Goal: Information Seeking & Learning: Compare options

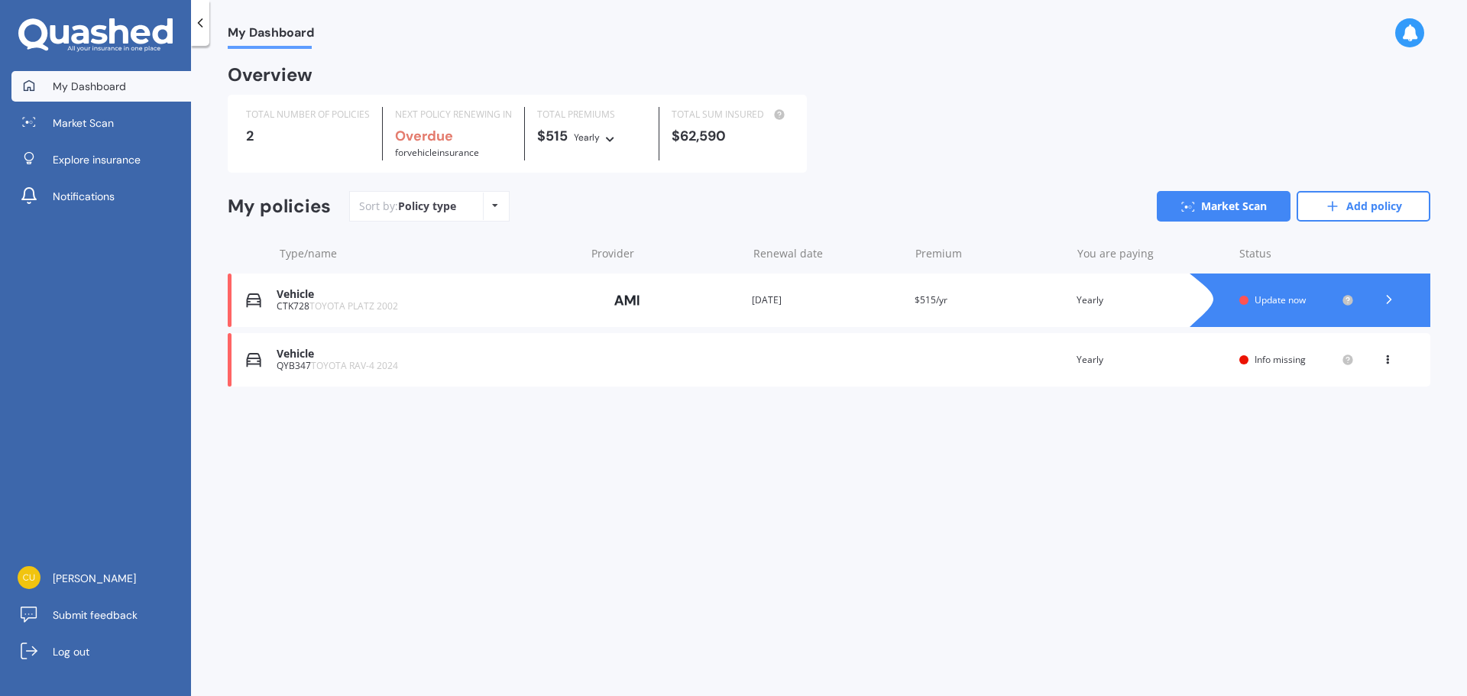
click at [301, 362] on div "QYB347 TOYOTA RAV-4 2024" at bounding box center [427, 366] width 300 height 11
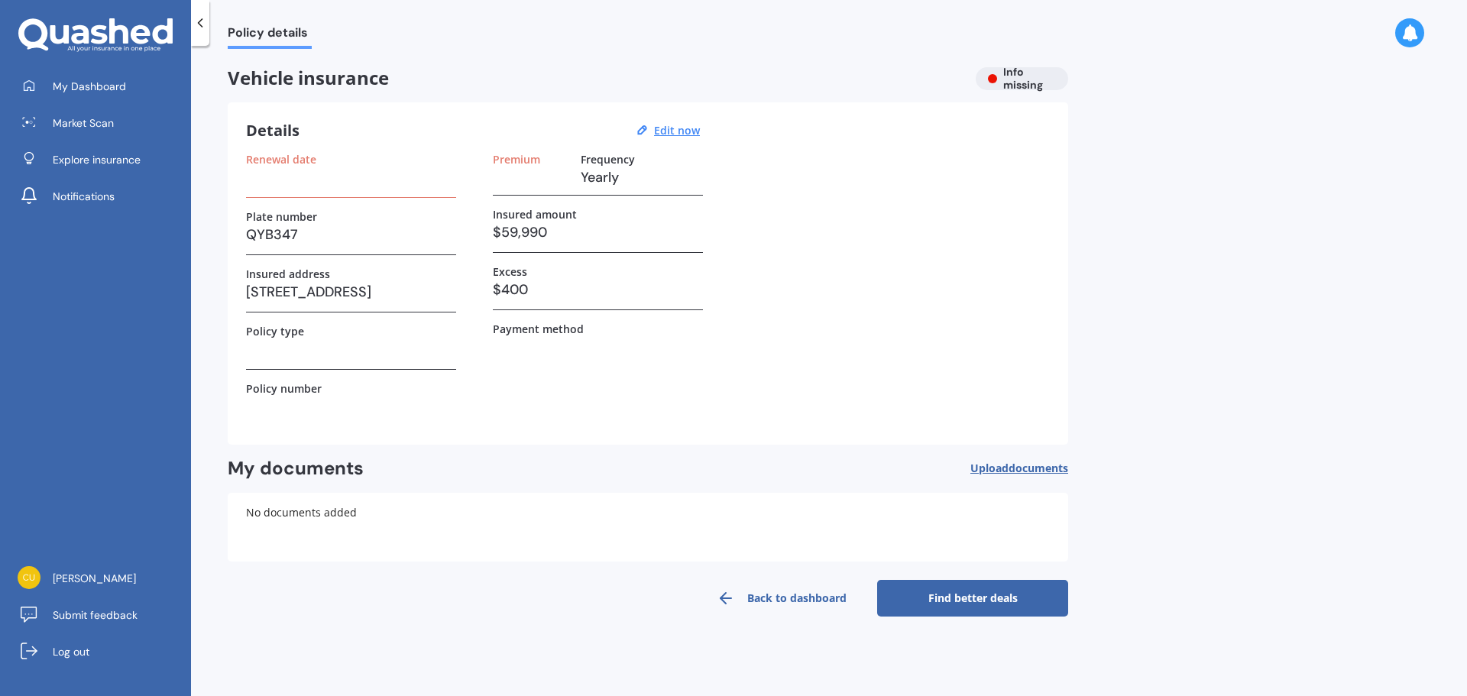
click at [510, 231] on h3 "$59,990" at bounding box center [598, 232] width 210 height 23
click at [668, 128] on u "Edit now" at bounding box center [677, 130] width 46 height 15
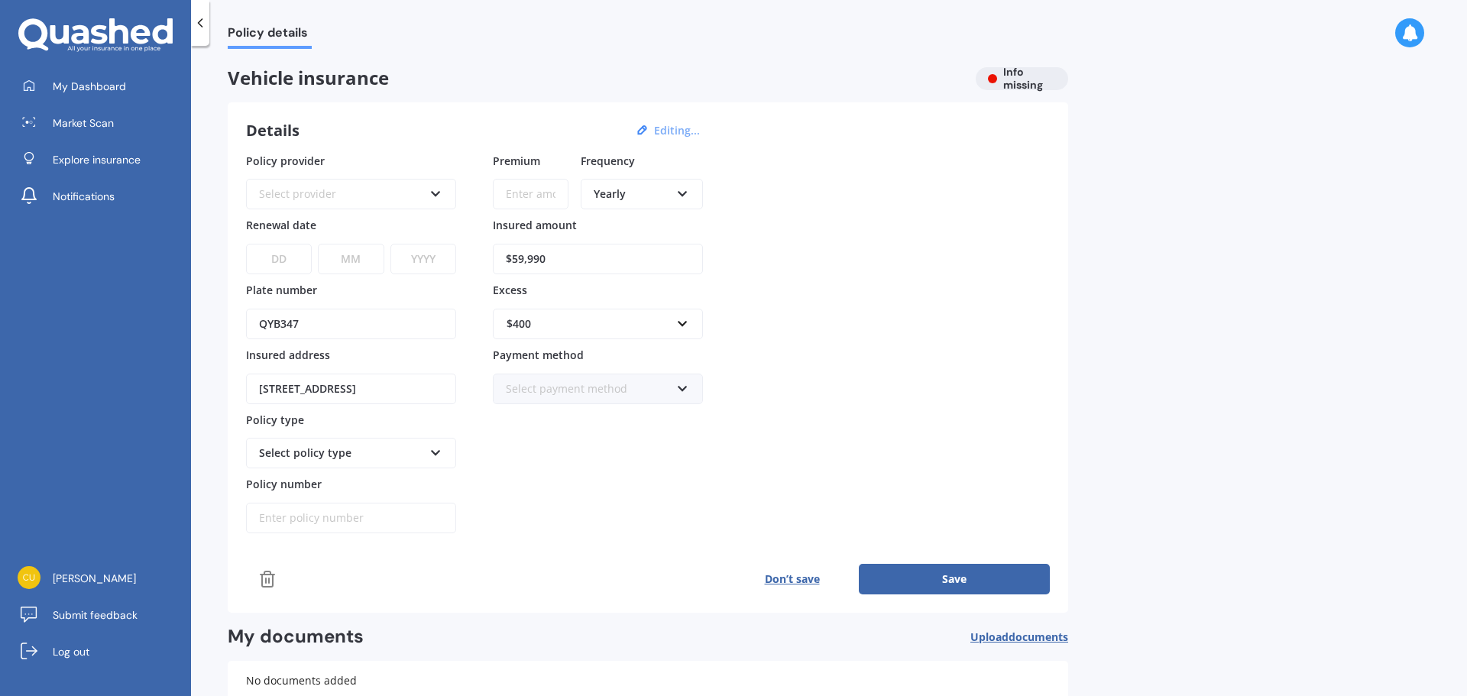
click at [433, 189] on icon at bounding box center [435, 191] width 13 height 11
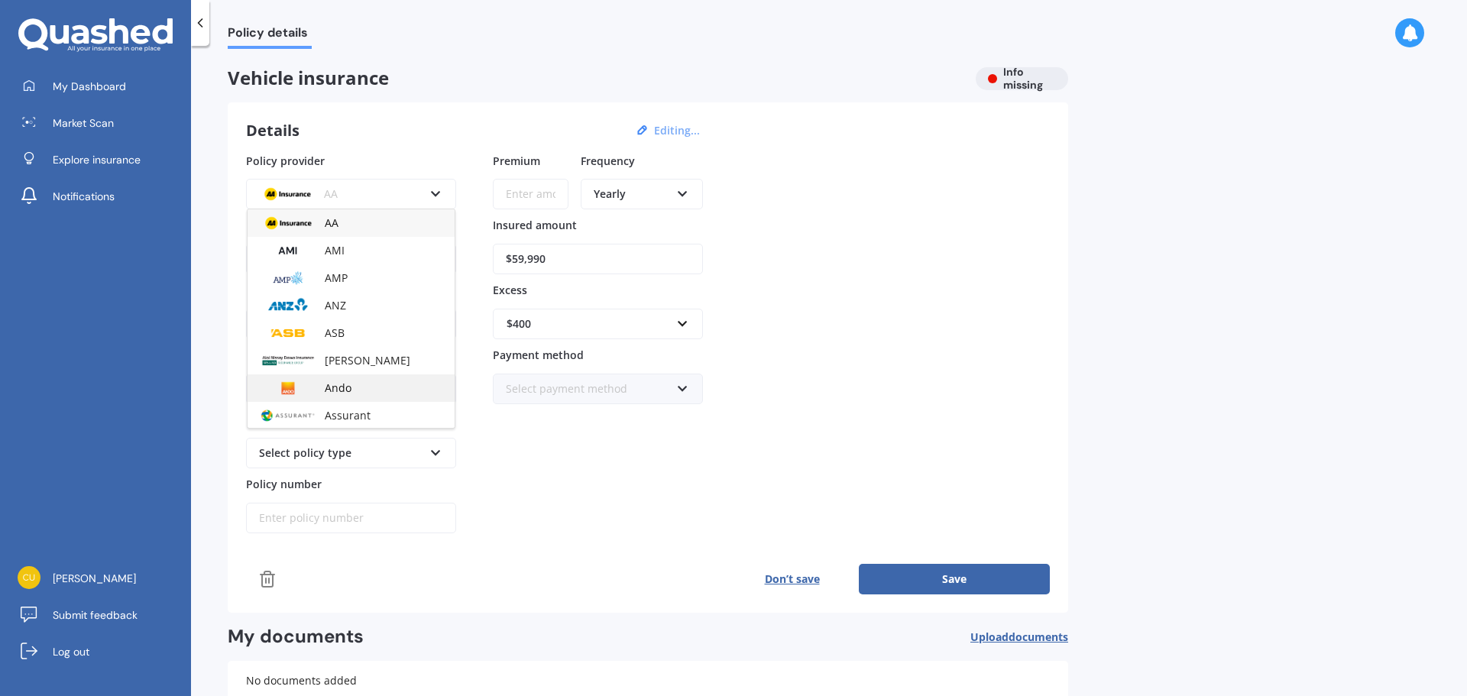
click at [342, 387] on span "Ando" at bounding box center [338, 387] width 27 height 15
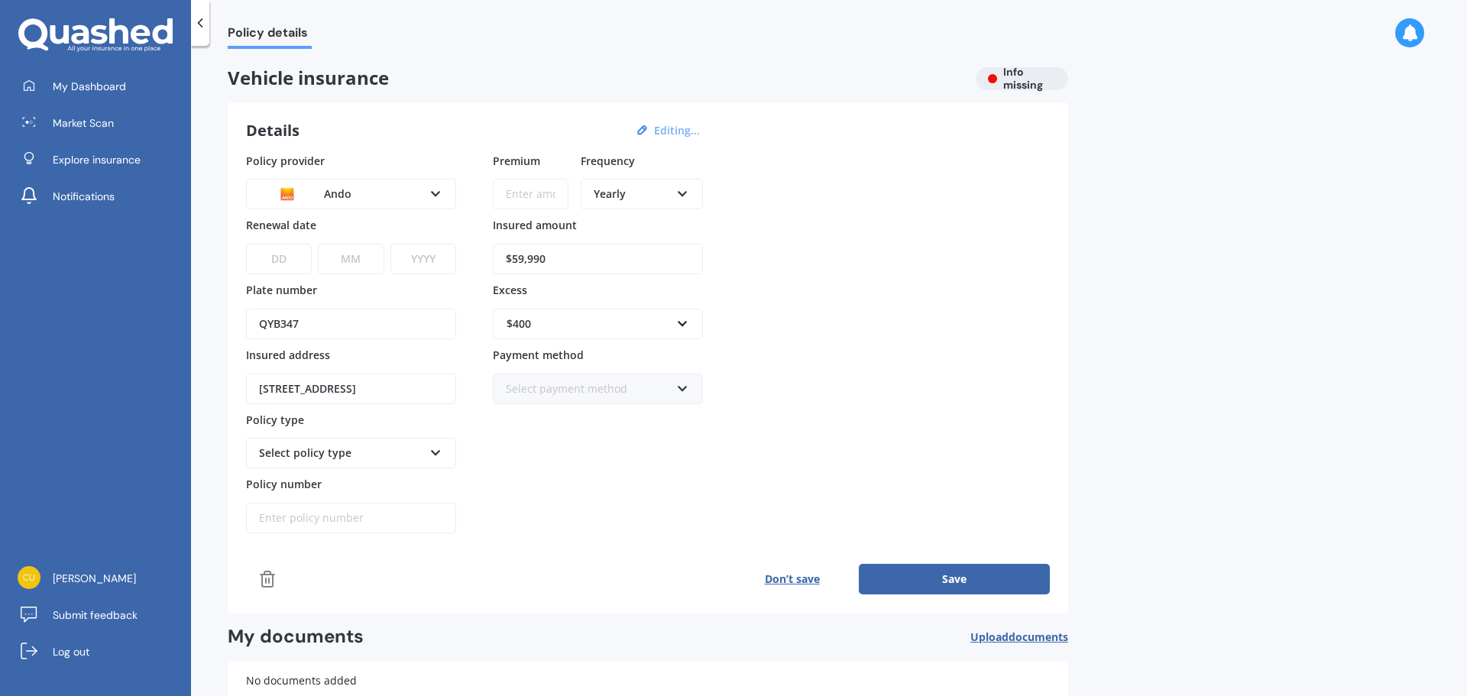
click at [522, 190] on input "Premium" at bounding box center [531, 194] width 76 height 31
click at [270, 257] on select "DD 01 02 03 04 05 06 07 08 09 10 11 12 13 14 15 16 17 18 19 20 21 22 23 24 25 2…" at bounding box center [279, 259] width 66 height 31
select select "11"
click at [246, 244] on select "DD 01 02 03 04 05 06 07 08 09 10 11 12 13 14 15 16 17 18 19 20 21 22 23 24 25 2…" at bounding box center [279, 259] width 66 height 31
click at [340, 259] on select "MM 01 02 03 04 05 06 07 08 09 10 11 12" at bounding box center [351, 259] width 66 height 31
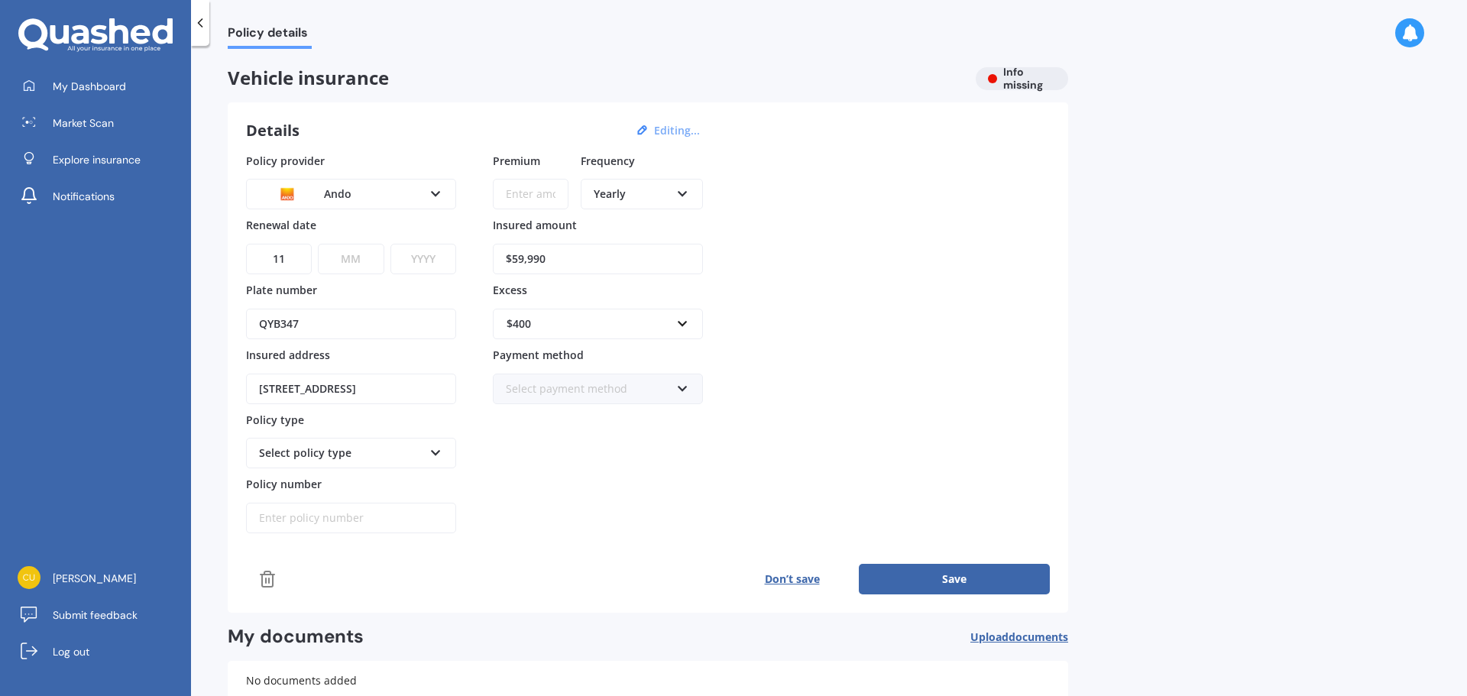
select select "09"
click at [318, 244] on select "MM 01 02 03 04 05 06 07 08 09 10 11 12" at bounding box center [351, 259] width 66 height 31
click at [435, 260] on select "YYYY 2027 2026 2025 2024 2023 2022 2021 2020 2019 2018 2017 2016 2015 2014 2013…" at bounding box center [423, 259] width 66 height 31
select select "2025"
click at [390, 244] on select "YYYY 2027 2026 2025 2024 2023 2022 2021 2020 2019 2018 2017 2016 2015 2014 2013…" at bounding box center [423, 259] width 66 height 31
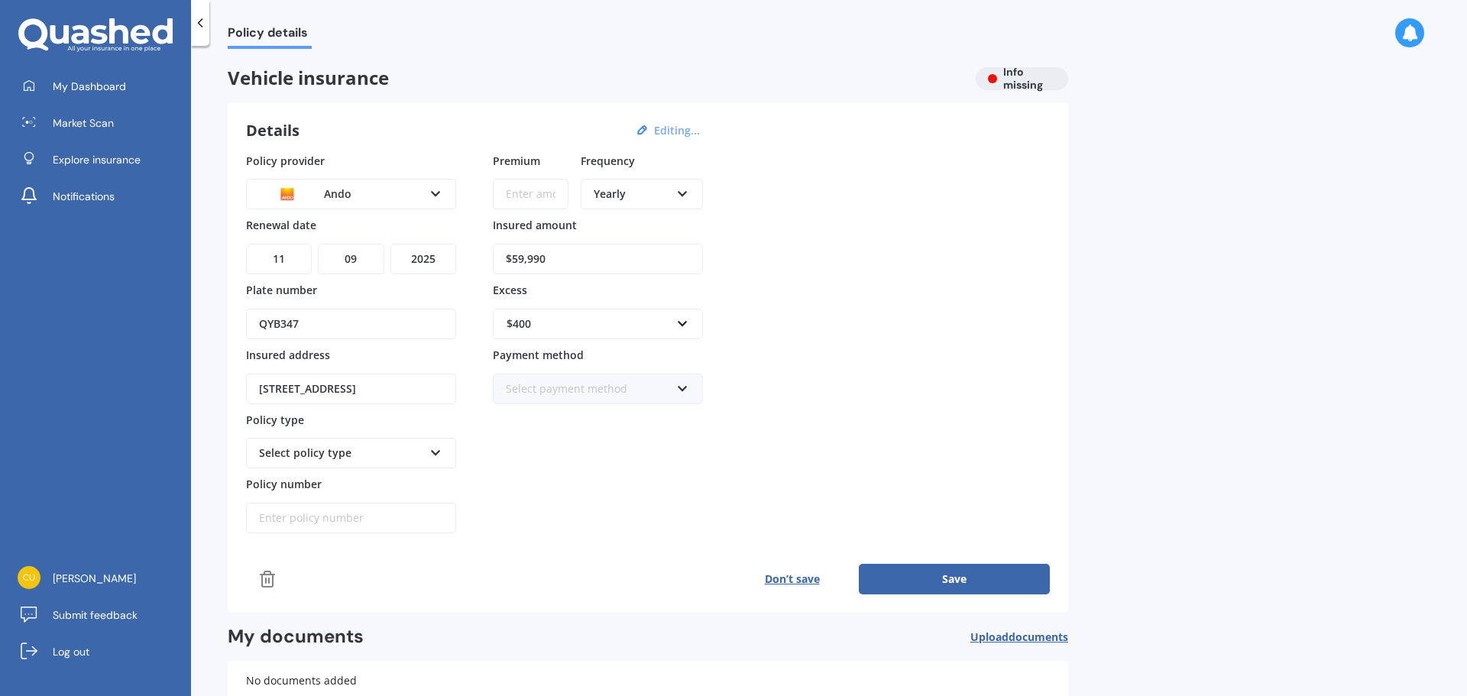
click at [513, 260] on input "$59,990" at bounding box center [598, 259] width 210 height 31
type input "$46,753"
drag, startPoint x: 1091, startPoint y: 329, endPoint x: 1088, endPoint y: 338, distance: 9.7
click at [1092, 336] on div "Policy details Vehicle insurance Info missing Details Editing... Policy provide…" at bounding box center [829, 374] width 1276 height 650
click at [687, 389] on icon at bounding box center [682, 385] width 13 height 11
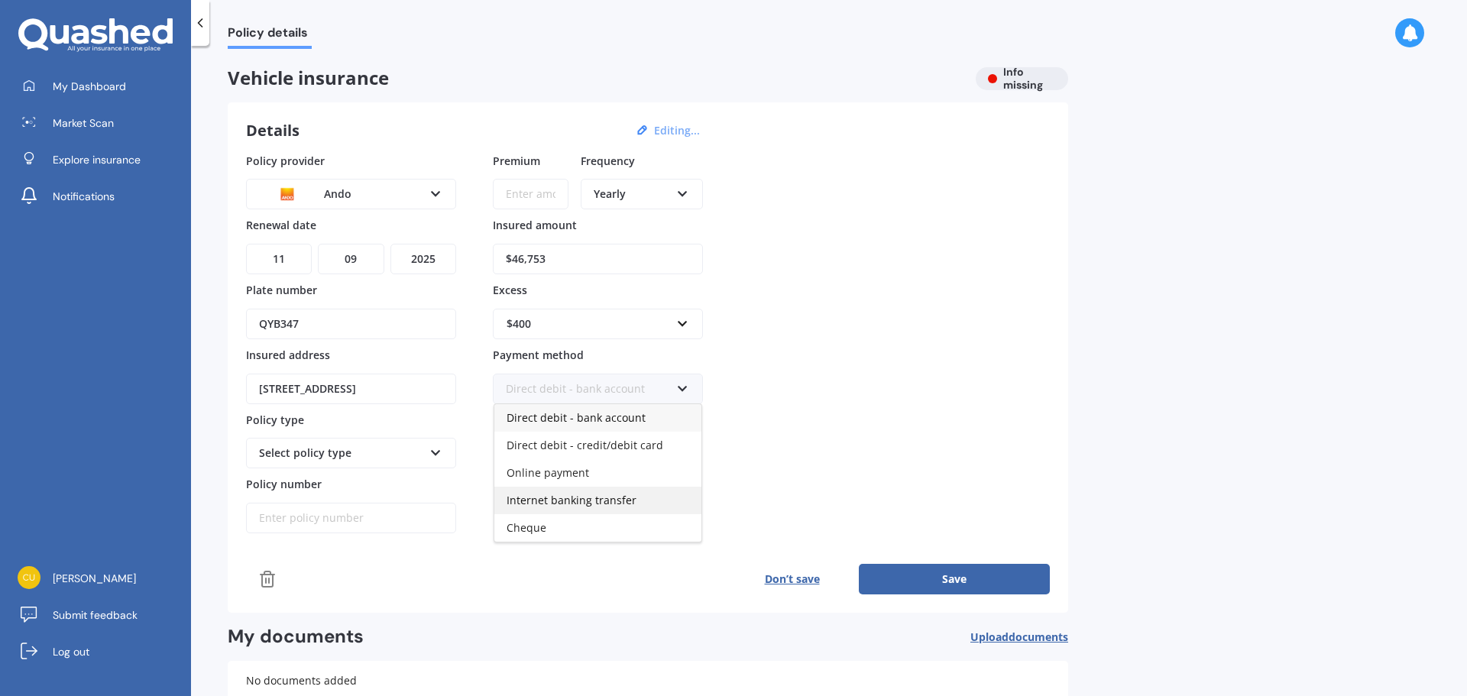
click at [571, 503] on span "Internet banking transfer" at bounding box center [571, 500] width 130 height 15
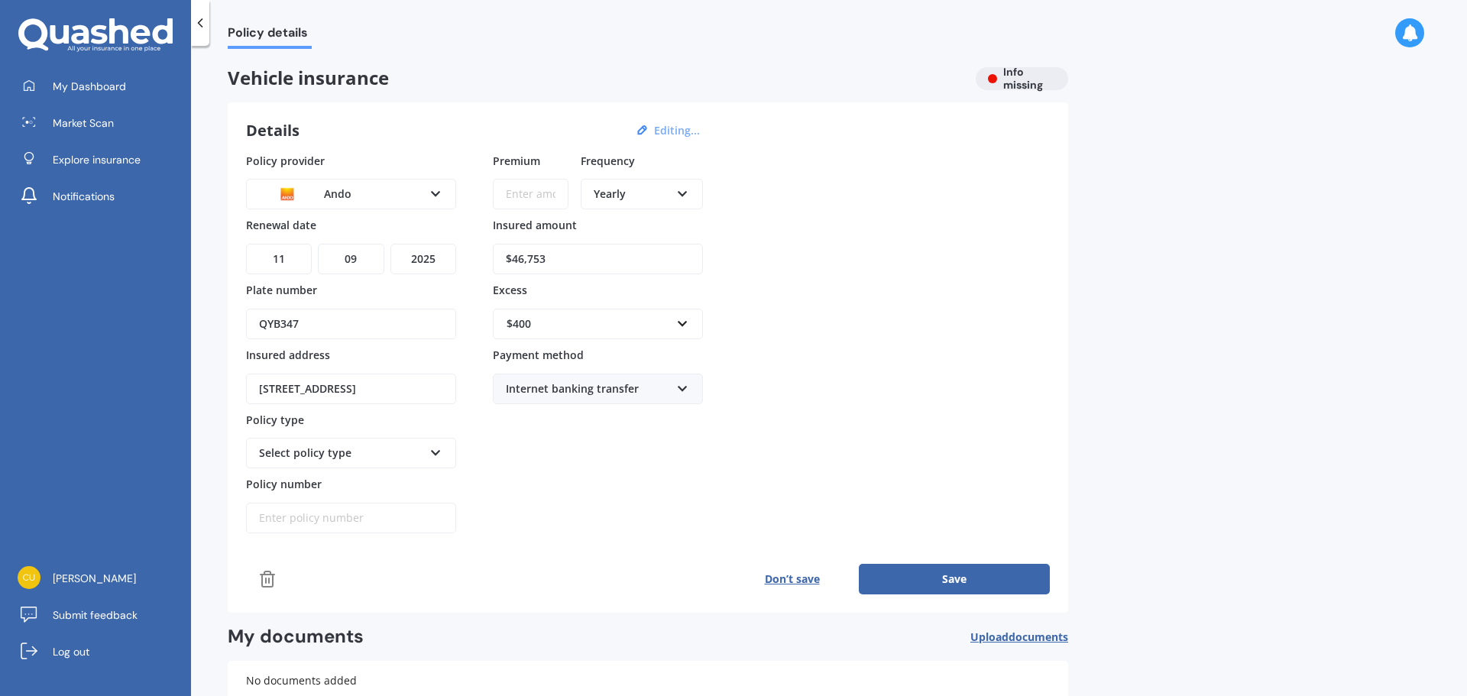
click at [868, 380] on div "Policy provider Ando AA AMI AMP ANZ ASB [PERSON_NAME] Dowa Ando Assurant Autosu…" at bounding box center [648, 343] width 804 height 381
click at [438, 455] on icon at bounding box center [435, 450] width 13 height 11
click at [334, 477] on span "Comprehensive" at bounding box center [300, 481] width 80 height 15
click at [953, 578] on button "Save" at bounding box center [954, 579] width 191 height 31
click at [953, 582] on button "Save" at bounding box center [954, 579] width 191 height 31
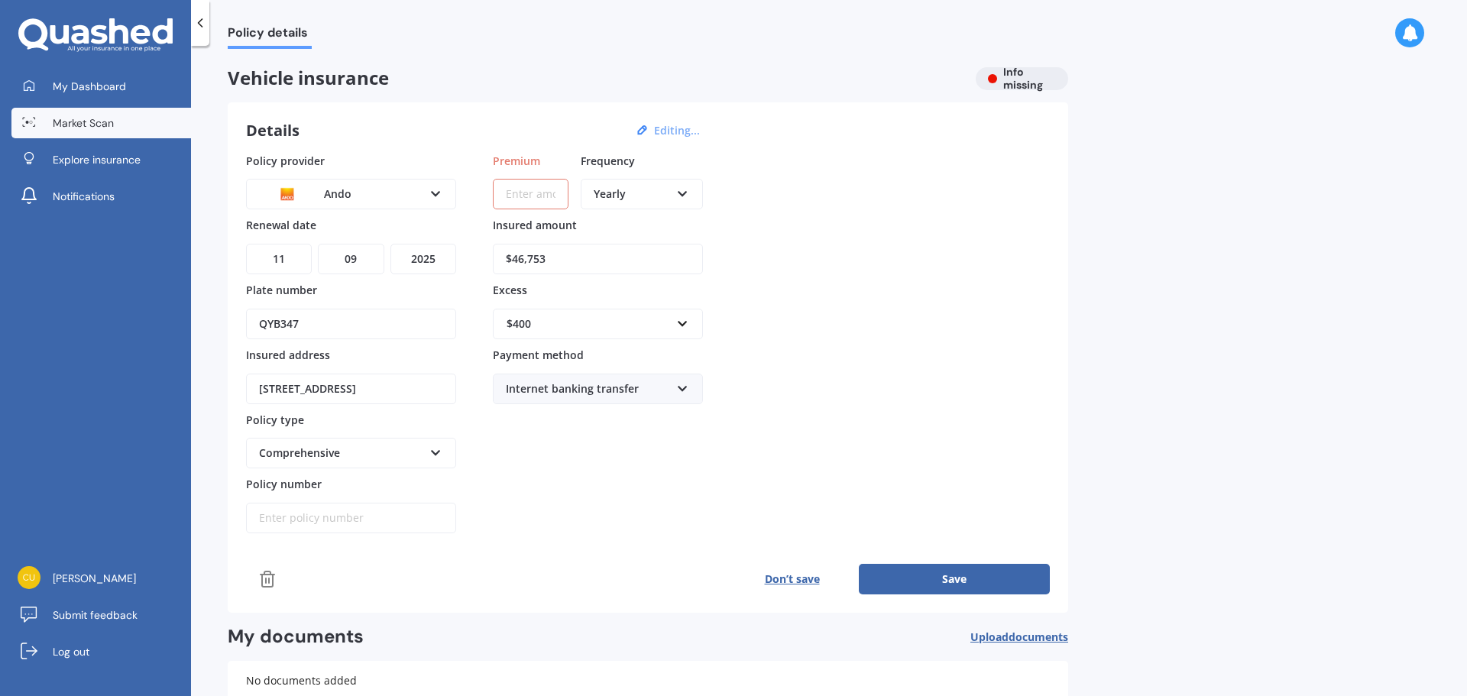
click at [101, 125] on span "Market Scan" at bounding box center [83, 122] width 61 height 15
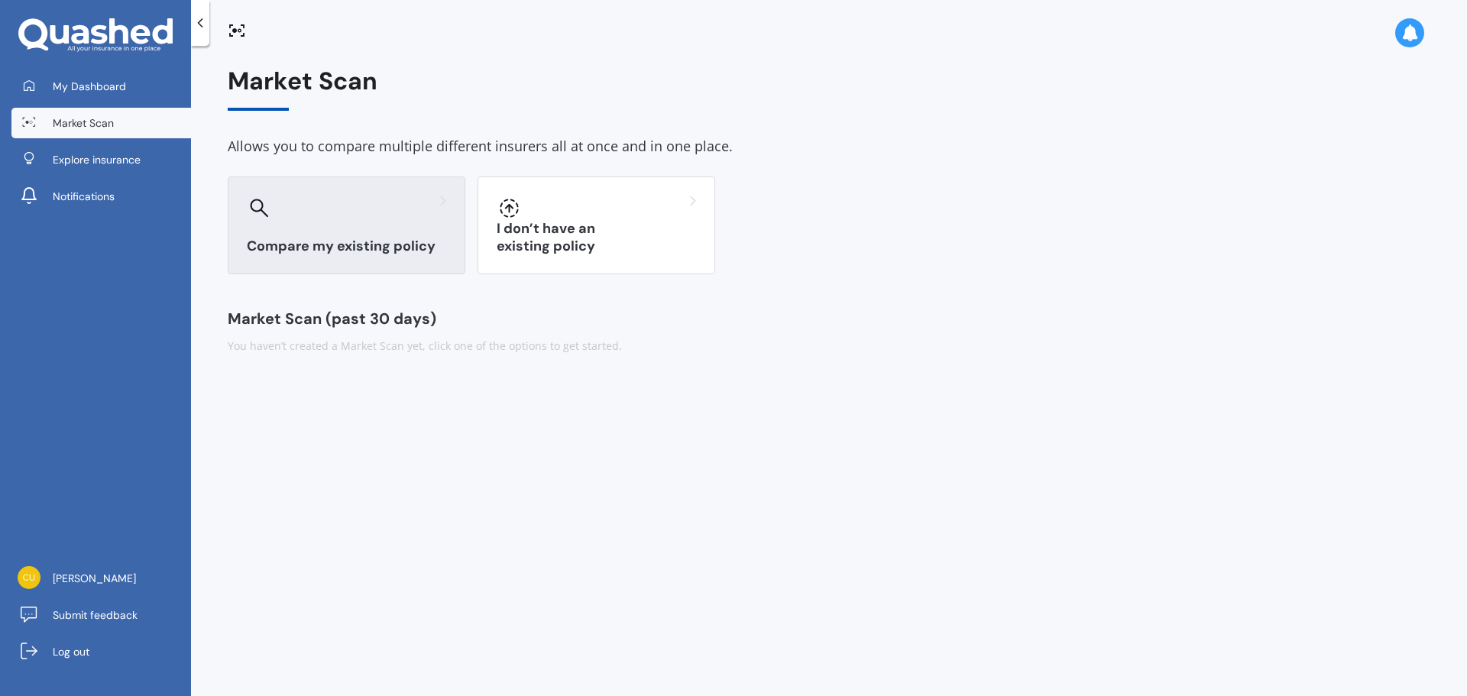
click at [393, 226] on div "Compare my existing policy" at bounding box center [347, 225] width 238 height 98
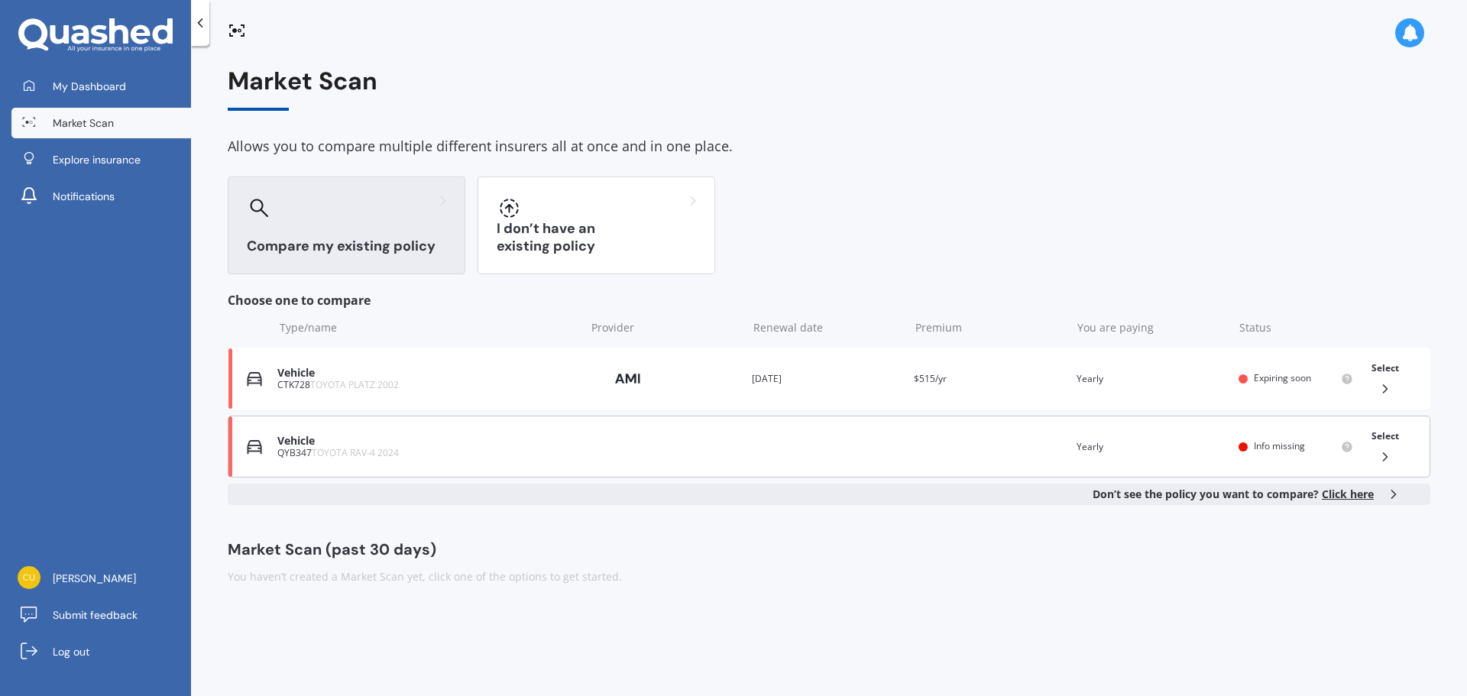
click at [334, 450] on span "TOYOTA RAV-4 2024" at bounding box center [355, 452] width 87 height 13
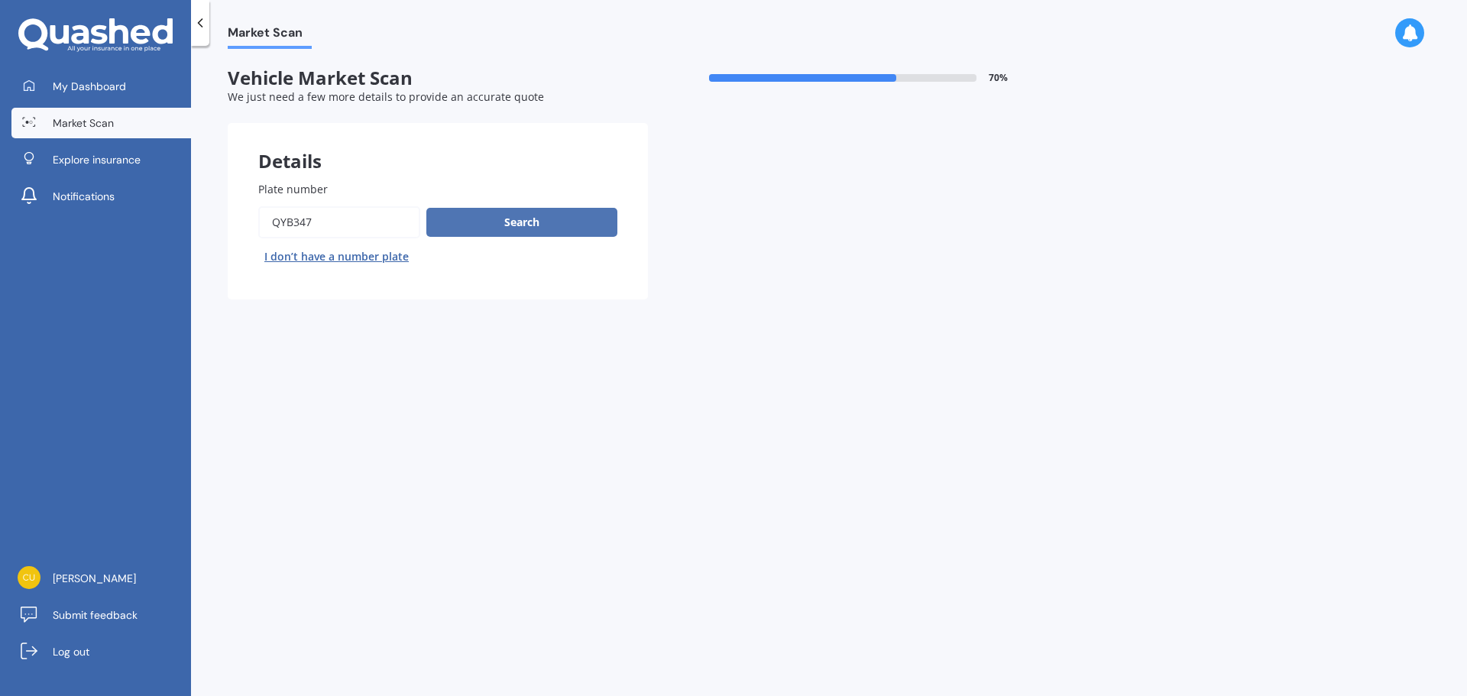
click at [526, 223] on button "Search" at bounding box center [521, 222] width 191 height 29
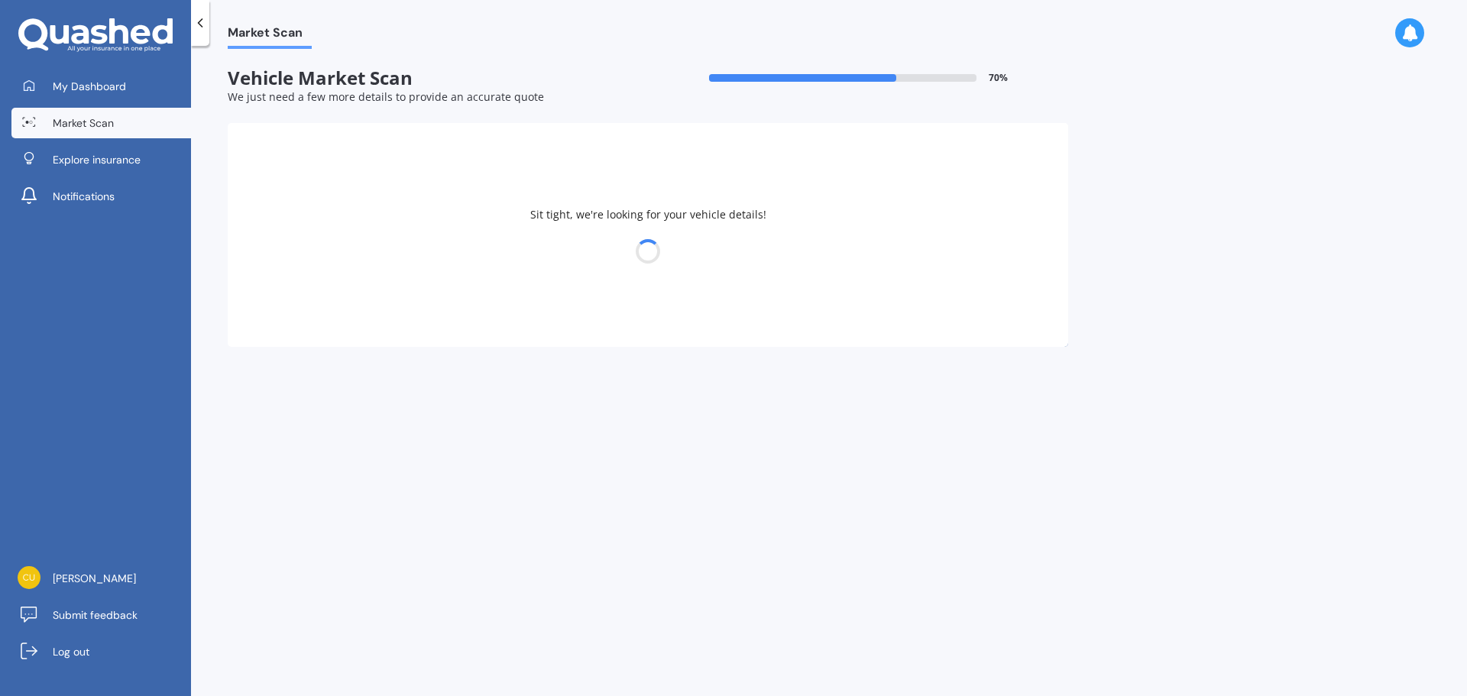
select select "TOYOTA"
select select "17"
select select "02"
select select "1931"
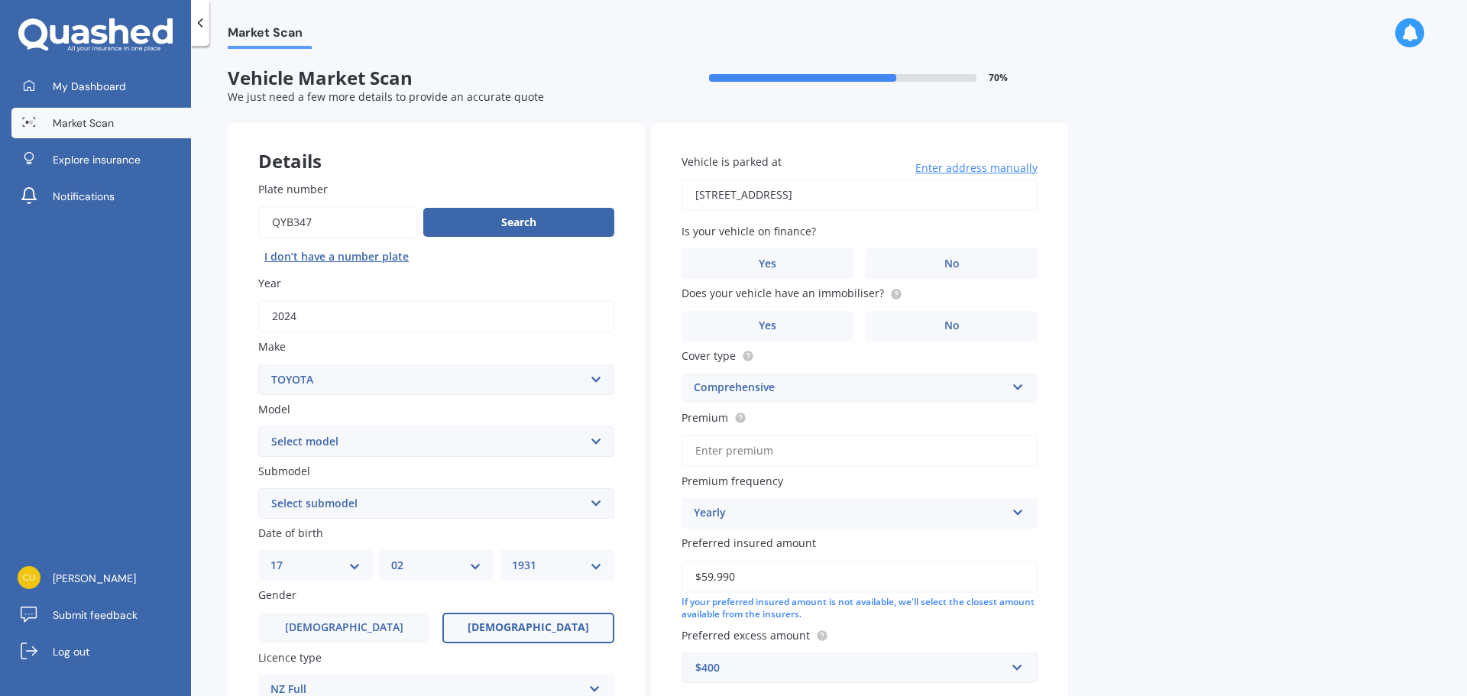
click at [387, 442] on select "Select model 4 Runner 86 [PERSON_NAME] Alphard Altezza Aqua Aristo Aurion Auris…" at bounding box center [436, 441] width 356 height 31
click at [216, 341] on div "Market Scan Vehicle Market Scan 70 % We just need a few more details to provide…" at bounding box center [829, 374] width 1276 height 650
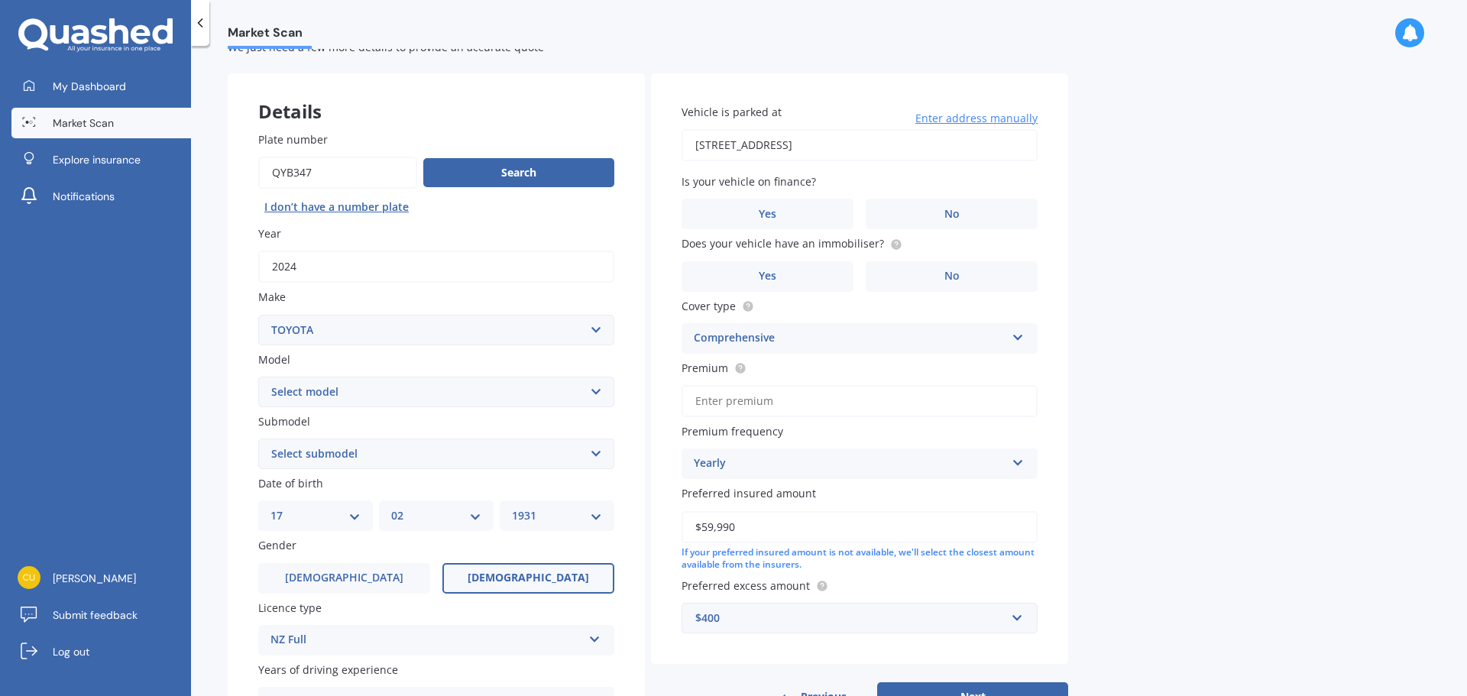
scroll to position [76, 0]
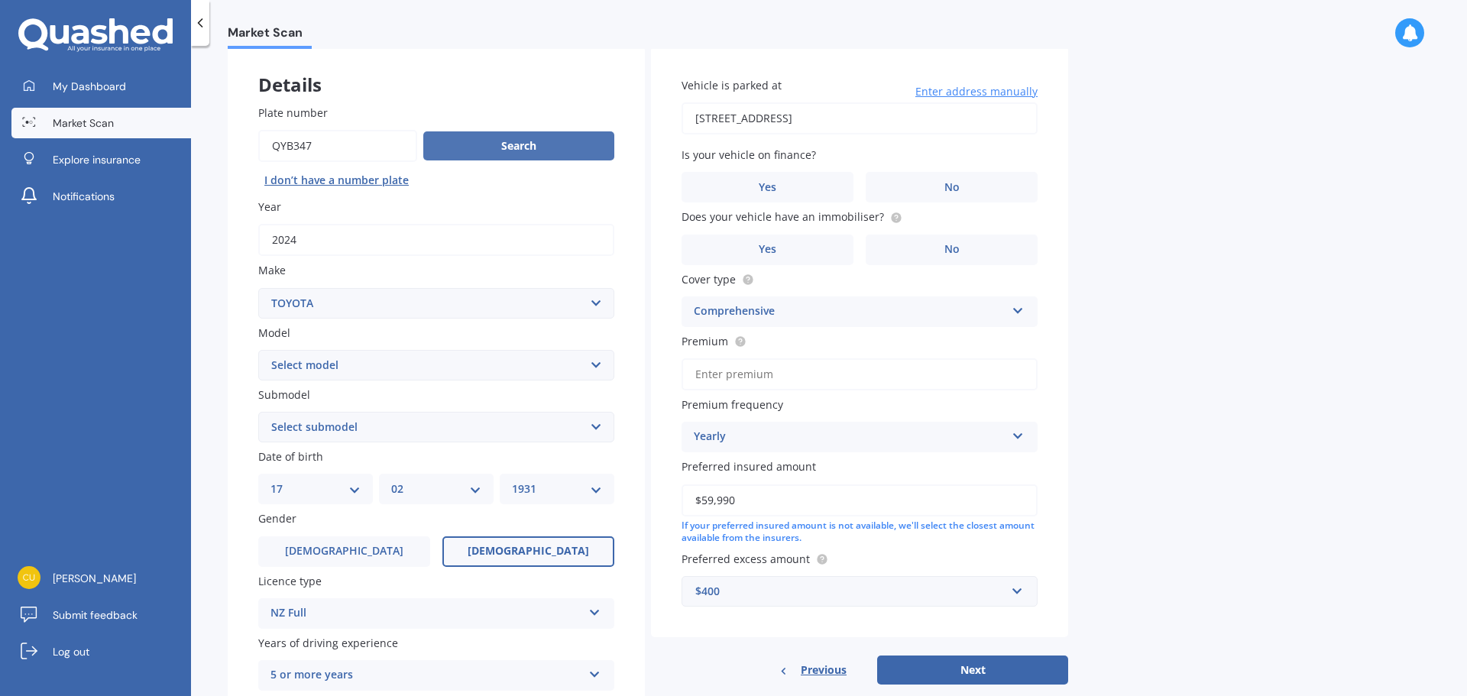
click at [526, 146] on button "Search" at bounding box center [518, 145] width 191 height 29
click at [962, 190] on label "No" at bounding box center [952, 187] width 172 height 31
click at [0, 0] on input "No" at bounding box center [0, 0] width 0 height 0
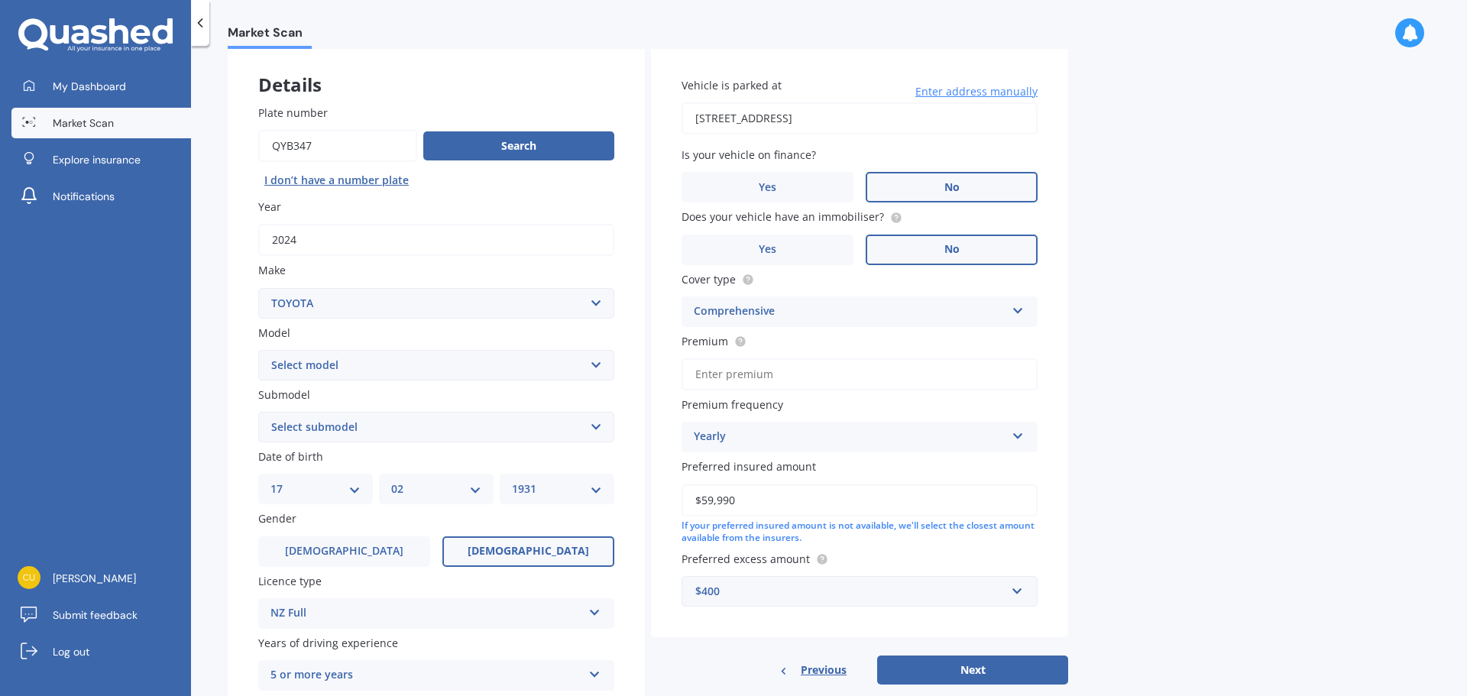
click at [950, 254] on span "No" at bounding box center [951, 249] width 15 height 13
click at [0, 0] on input "No" at bounding box center [0, 0] width 0 height 0
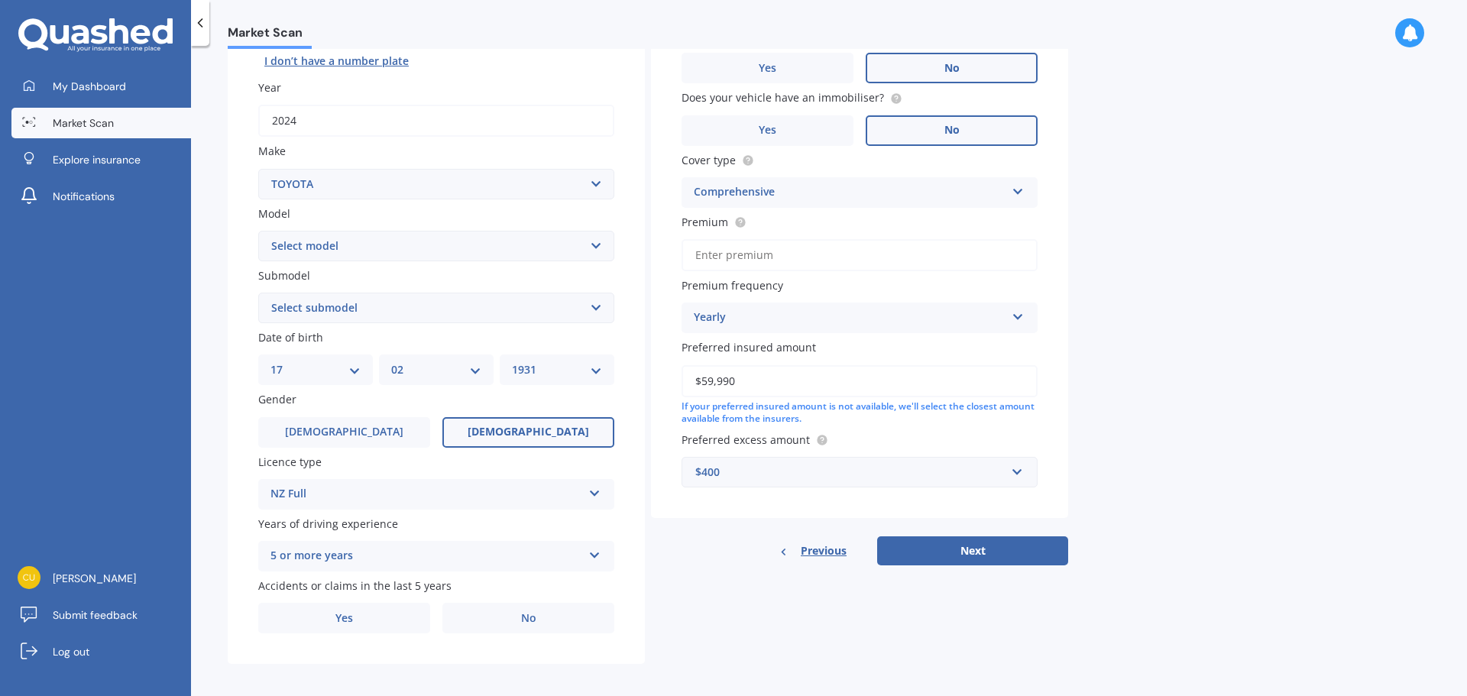
scroll to position [203, 0]
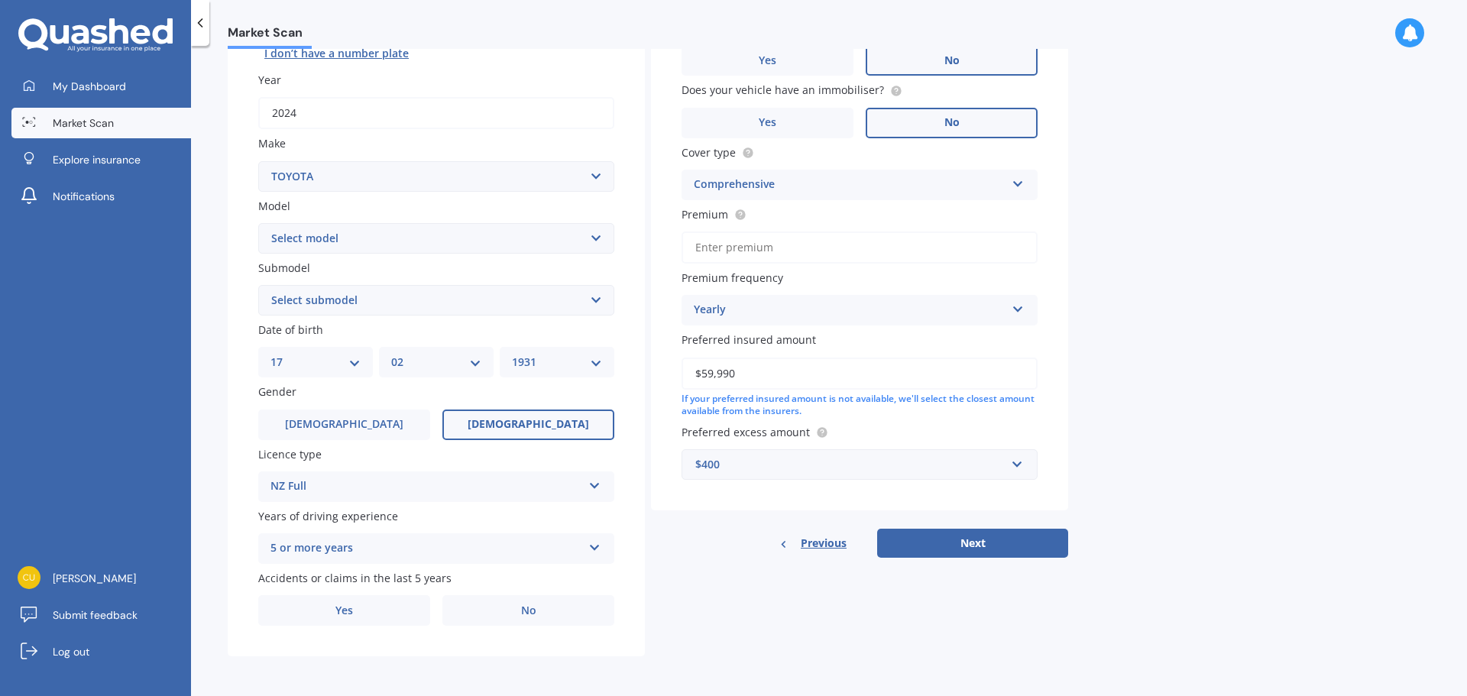
click at [756, 376] on input "$59,990" at bounding box center [859, 374] width 356 height 32
drag, startPoint x: 756, startPoint y: 375, endPoint x: 647, endPoint y: 374, distance: 109.2
click at [647, 374] on div "Details Plate number Search I don’t have a number plate Year [DATE] Make Select…" at bounding box center [648, 288] width 840 height 737
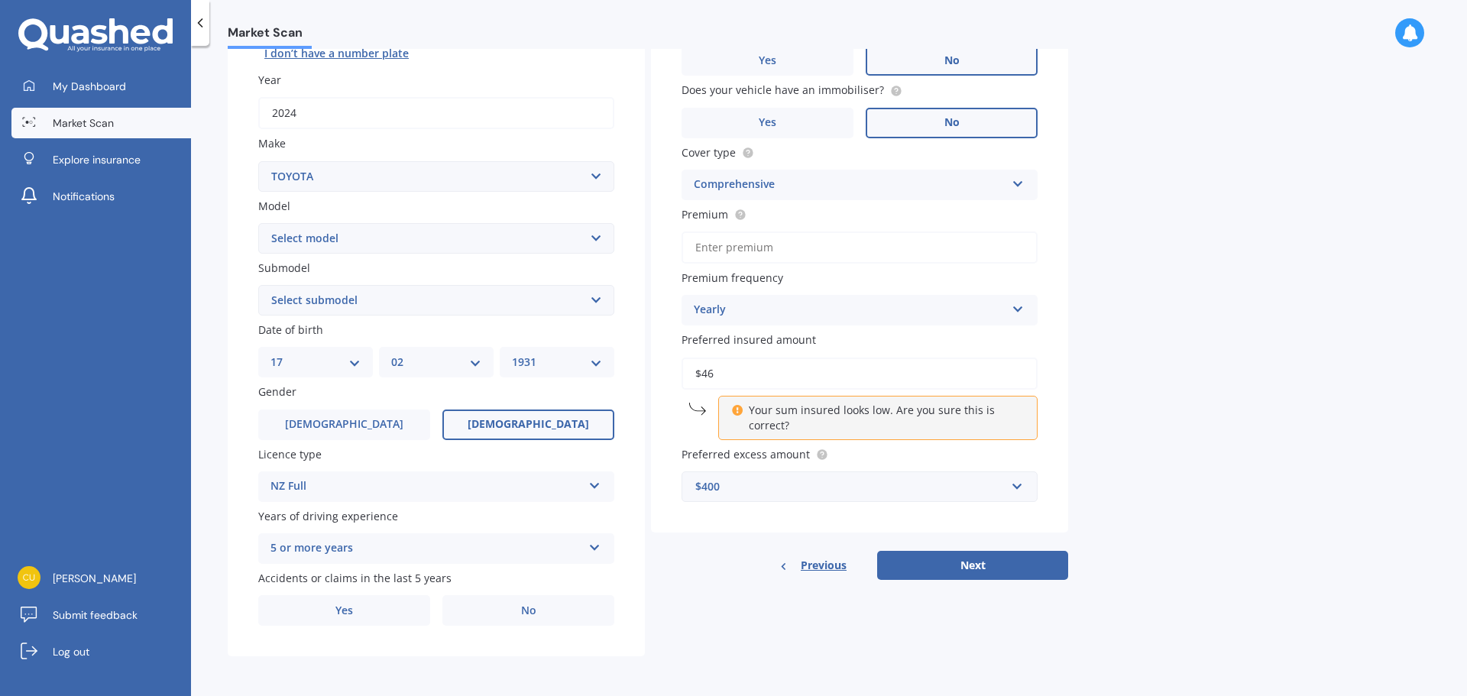
type input "$46,753"
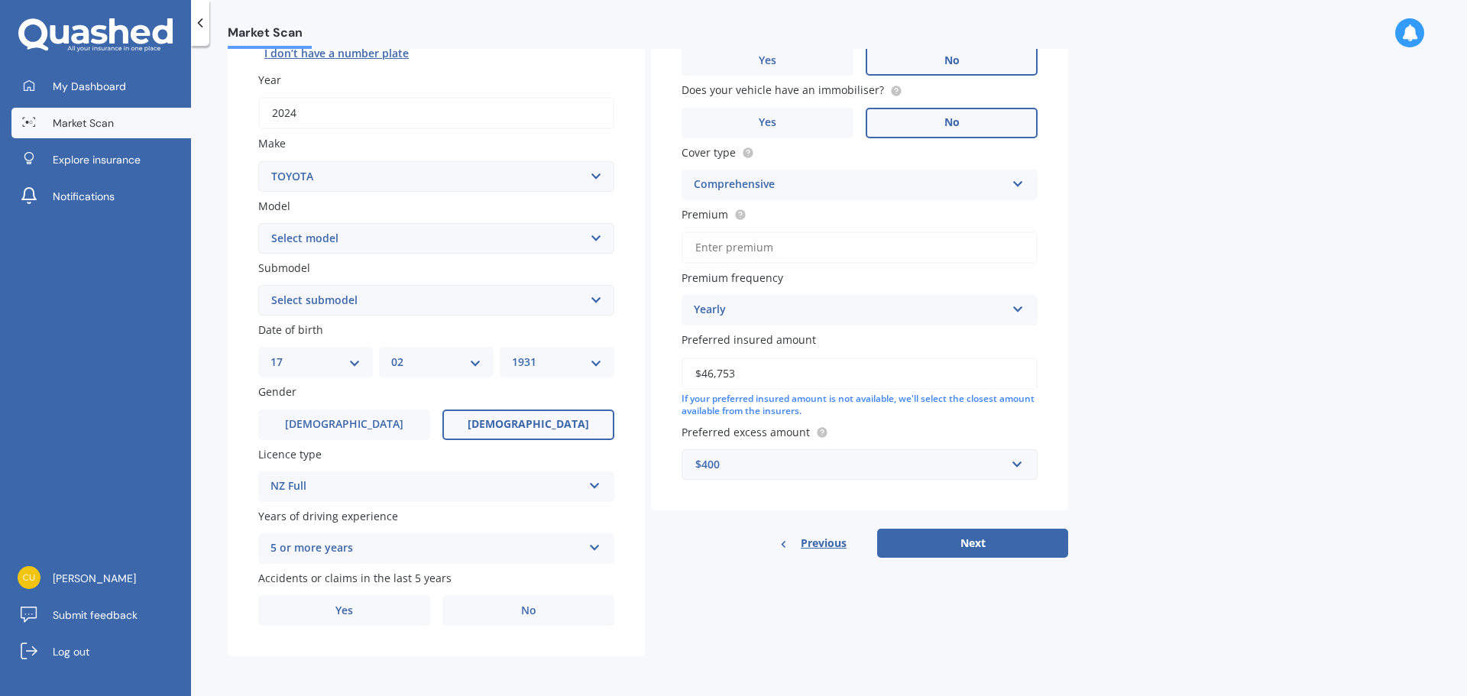
click at [355, 365] on select "DD 01 02 03 04 05 06 07 08 09 10 11 12 13 14 15 16 17 18 19 20 21 22 23 24 25 2…" at bounding box center [315, 362] width 90 height 17
select select "01"
click at [270, 354] on select "DD 01 02 03 04 05 06 07 08 09 10 11 12 13 14 15 16 17 18 19 20 21 22 23 24 25 2…" at bounding box center [315, 362] width 90 height 17
click at [433, 365] on select "MM 01 02 03 04 05 06 07 08 09 10 11 12" at bounding box center [436, 362] width 90 height 17
select select "11"
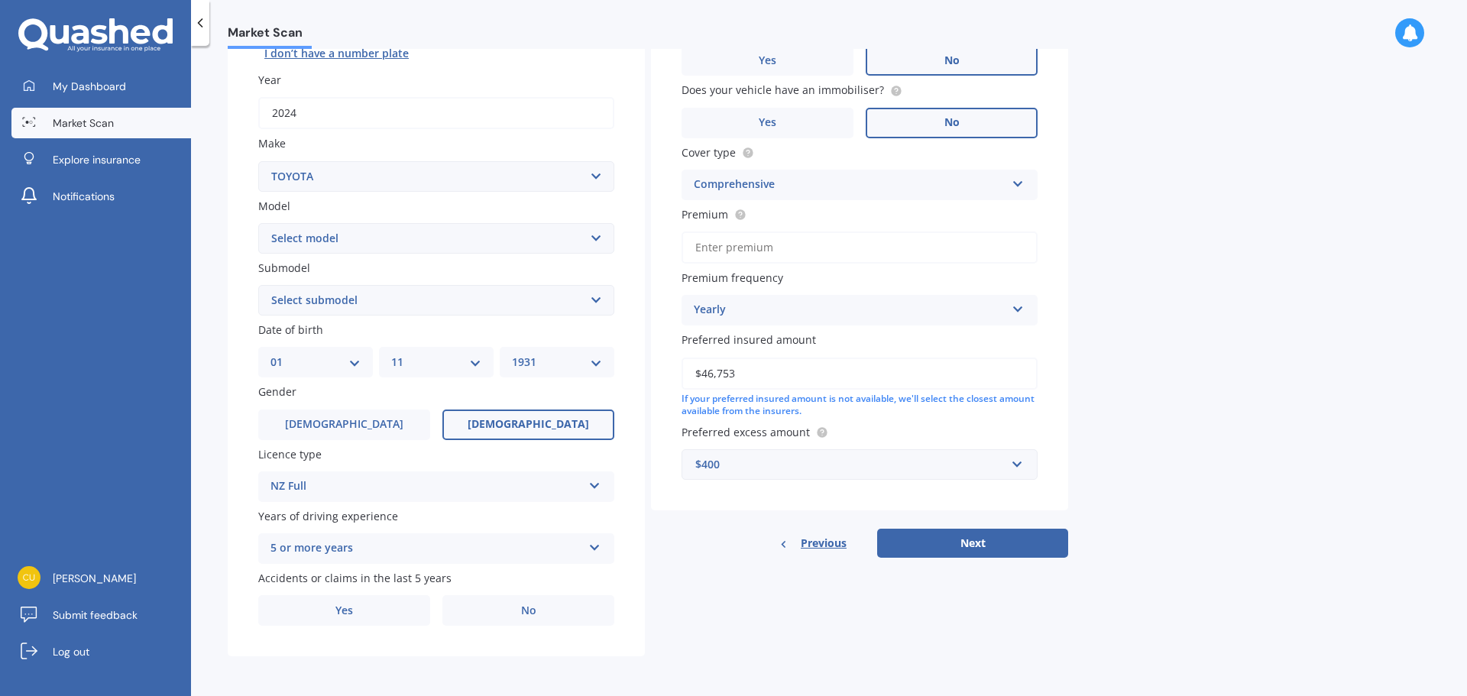
click at [391, 354] on select "MM 01 02 03 04 05 06 07 08 09 10 11 12" at bounding box center [436, 362] width 90 height 17
click at [557, 363] on select "YYYY 2025 2024 2023 2022 2021 2020 2019 2018 2017 2016 2015 2014 2013 2012 2011…" at bounding box center [557, 362] width 90 height 17
select select "1957"
click at [512, 354] on select "YYYY 2025 2024 2023 2022 2021 2020 2019 2018 2017 2016 2015 2014 2013 2012 2011…" at bounding box center [557, 362] width 90 height 17
click at [369, 613] on label "Yes" at bounding box center [344, 610] width 172 height 31
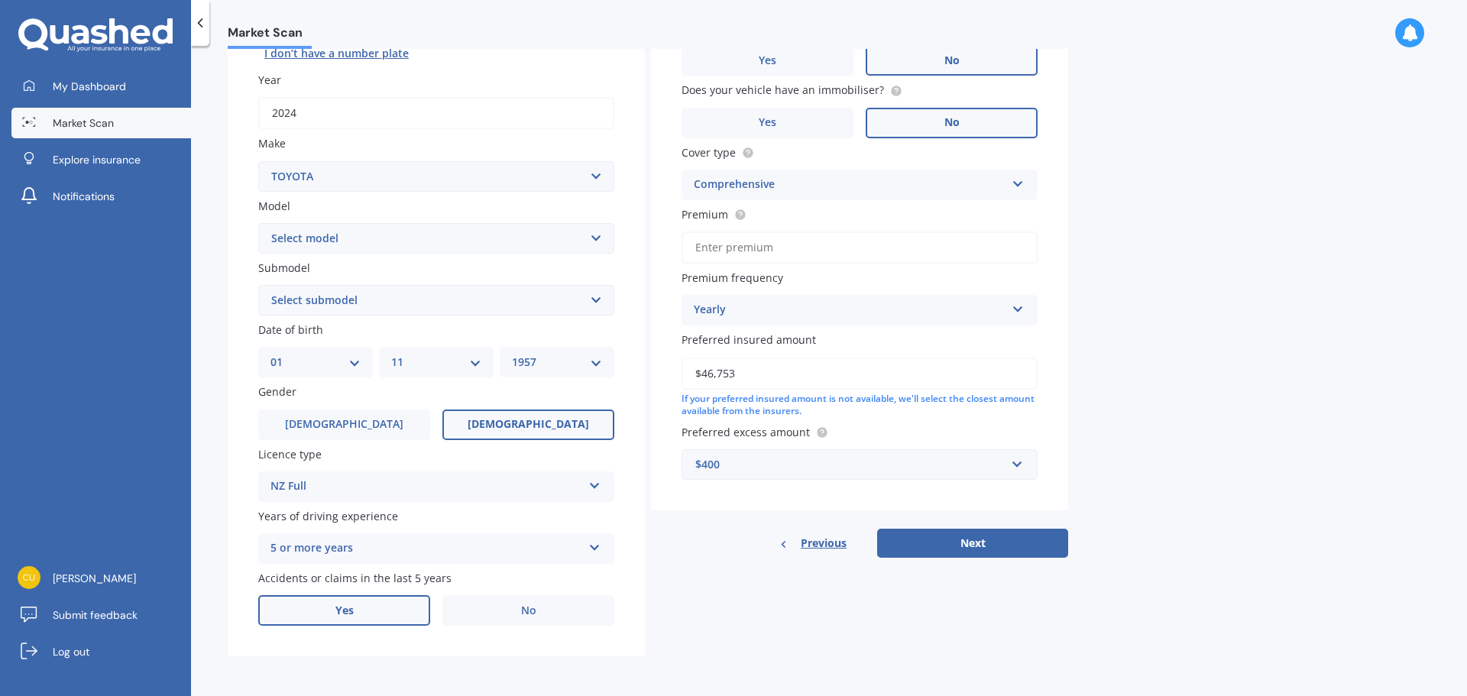
click at [0, 0] on input "Yes" at bounding box center [0, 0] width 0 height 0
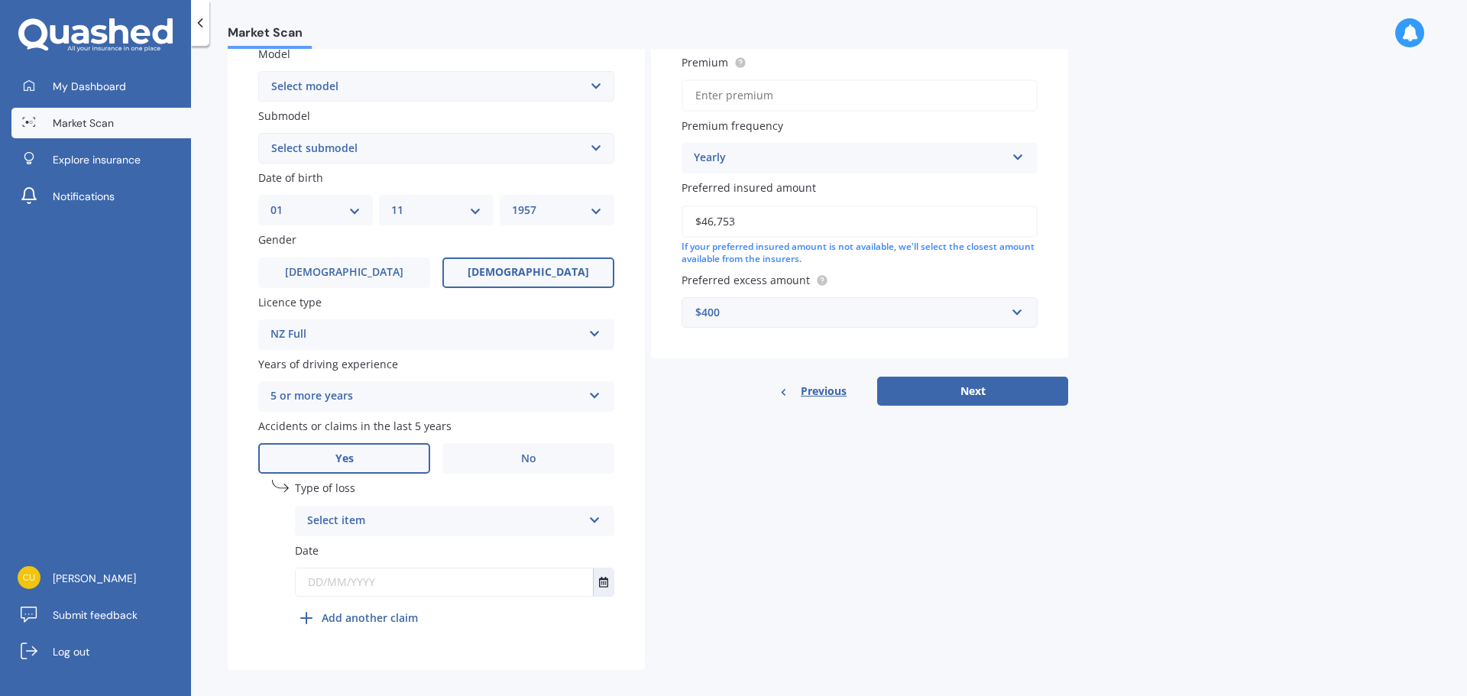
scroll to position [369, 0]
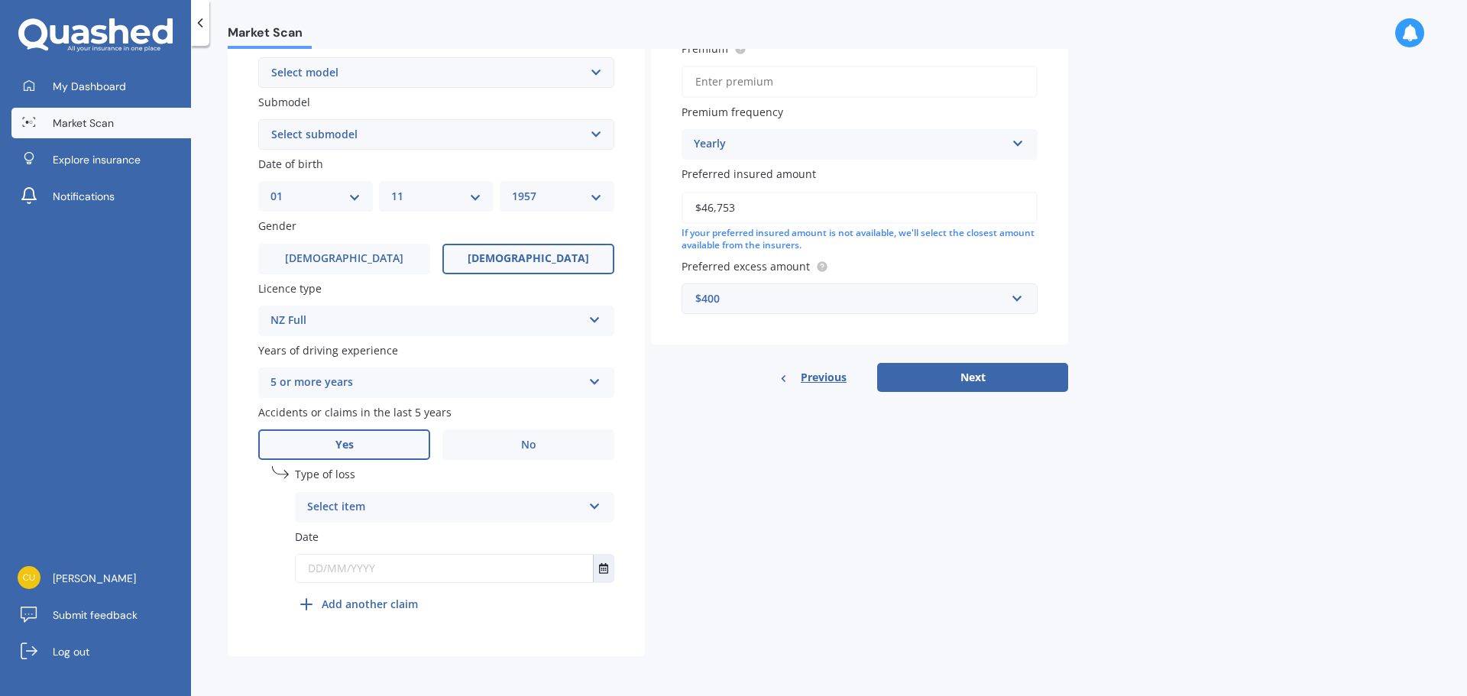
click at [595, 509] on icon at bounding box center [594, 503] width 13 height 11
click at [385, 566] on span "Not at fault accident" at bounding box center [362, 564] width 108 height 15
click at [312, 570] on input "text" at bounding box center [444, 569] width 297 height 28
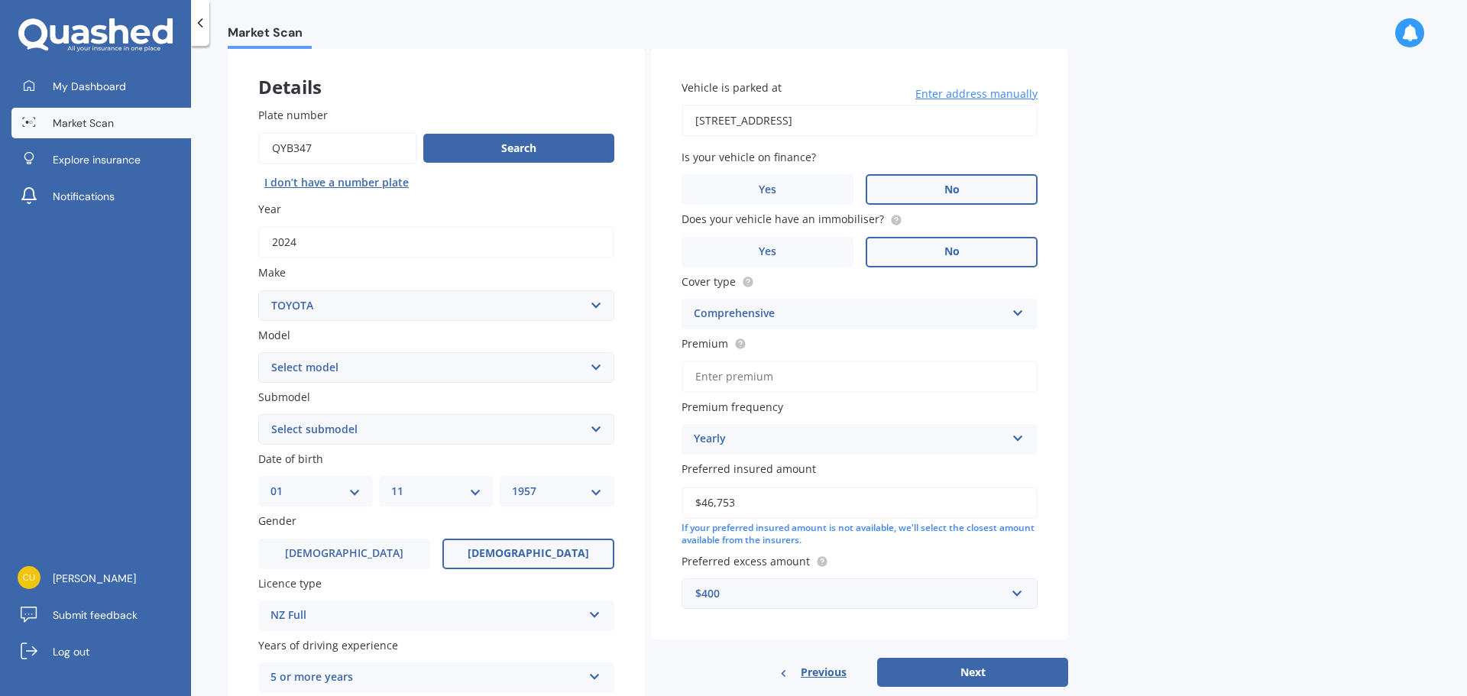
scroll to position [0, 0]
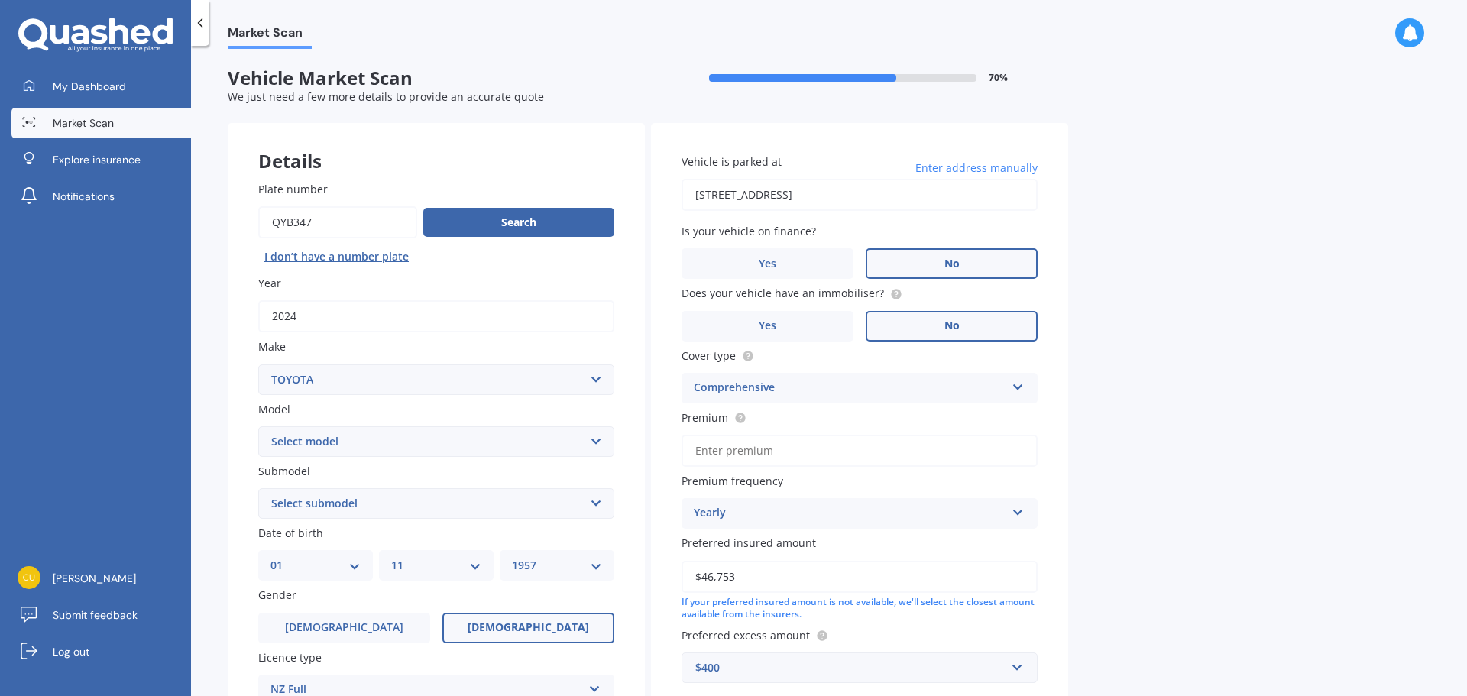
type input "[DATE]"
click at [599, 441] on select "Select model 4 Runner 86 [PERSON_NAME] Alphard Altezza Aqua Aristo Aurion Auris…" at bounding box center [436, 441] width 356 height 31
select select "RAV-4"
click at [258, 426] on select "Select model 4 Runner 86 [PERSON_NAME] Alphard Altezza Aqua Aristo Aurion Auris…" at bounding box center [436, 441] width 356 height 31
click at [599, 503] on select "Select submodel Diesel EV GX SUV 2.2/4WD/6AT Hybrid Hybrid 2WD Petrol" at bounding box center [436, 503] width 356 height 31
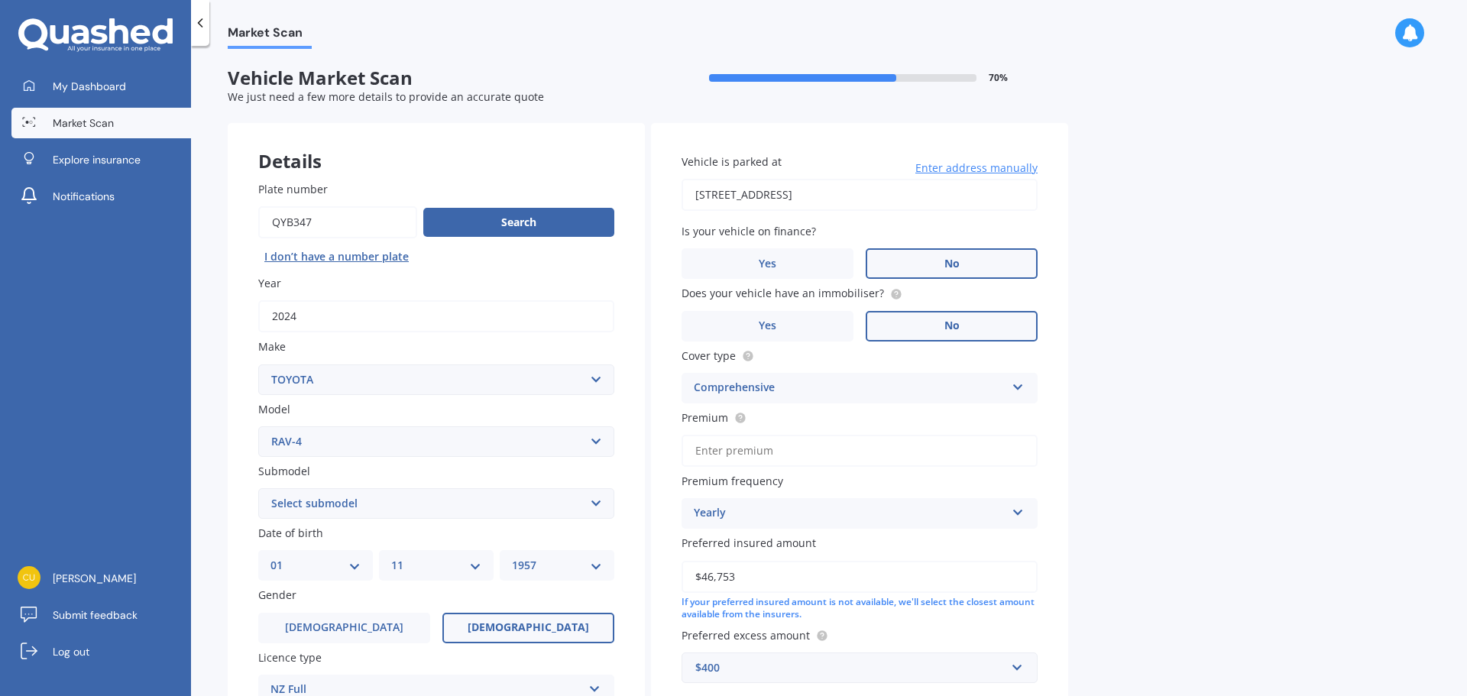
select select "HYBRID"
click at [258, 488] on select "Select submodel Diesel EV GX SUV 2.2/4WD/6AT Hybrid Hybrid 2WD Petrol" at bounding box center [436, 503] width 356 height 31
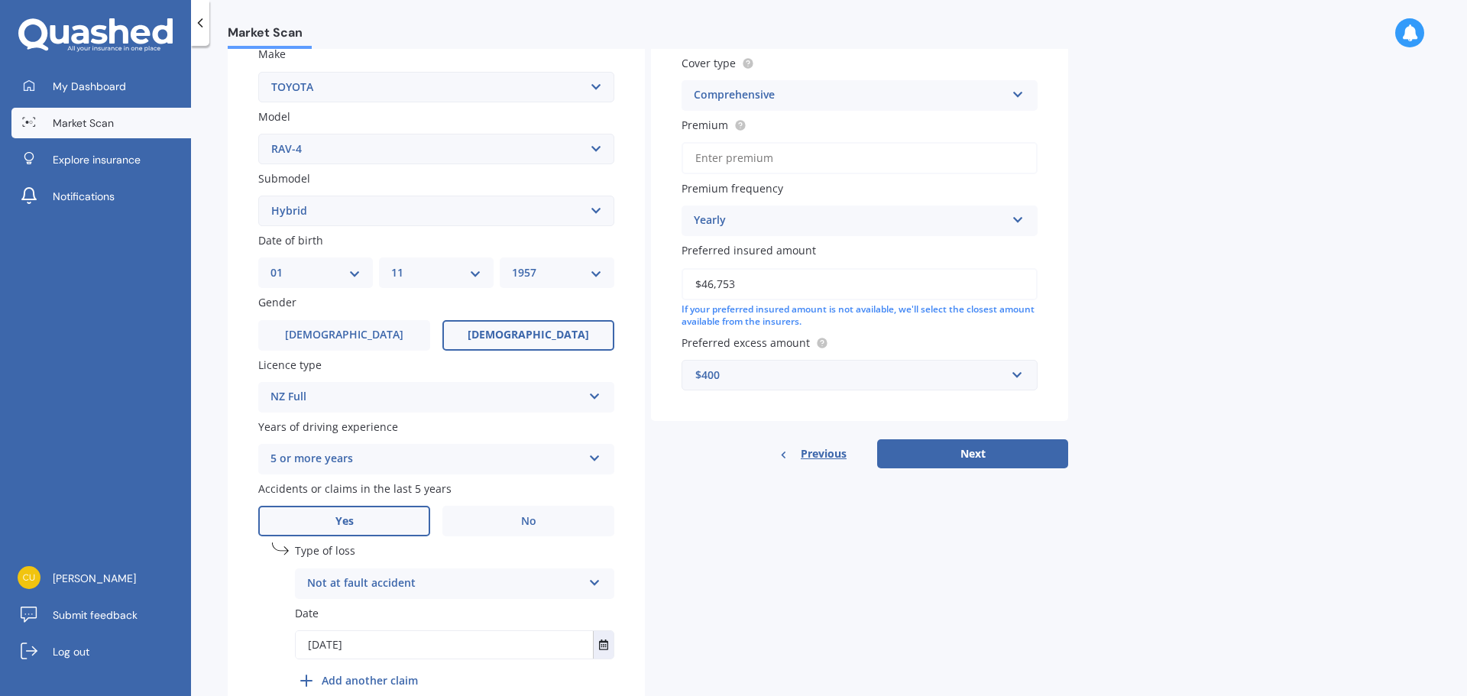
scroll to position [140, 0]
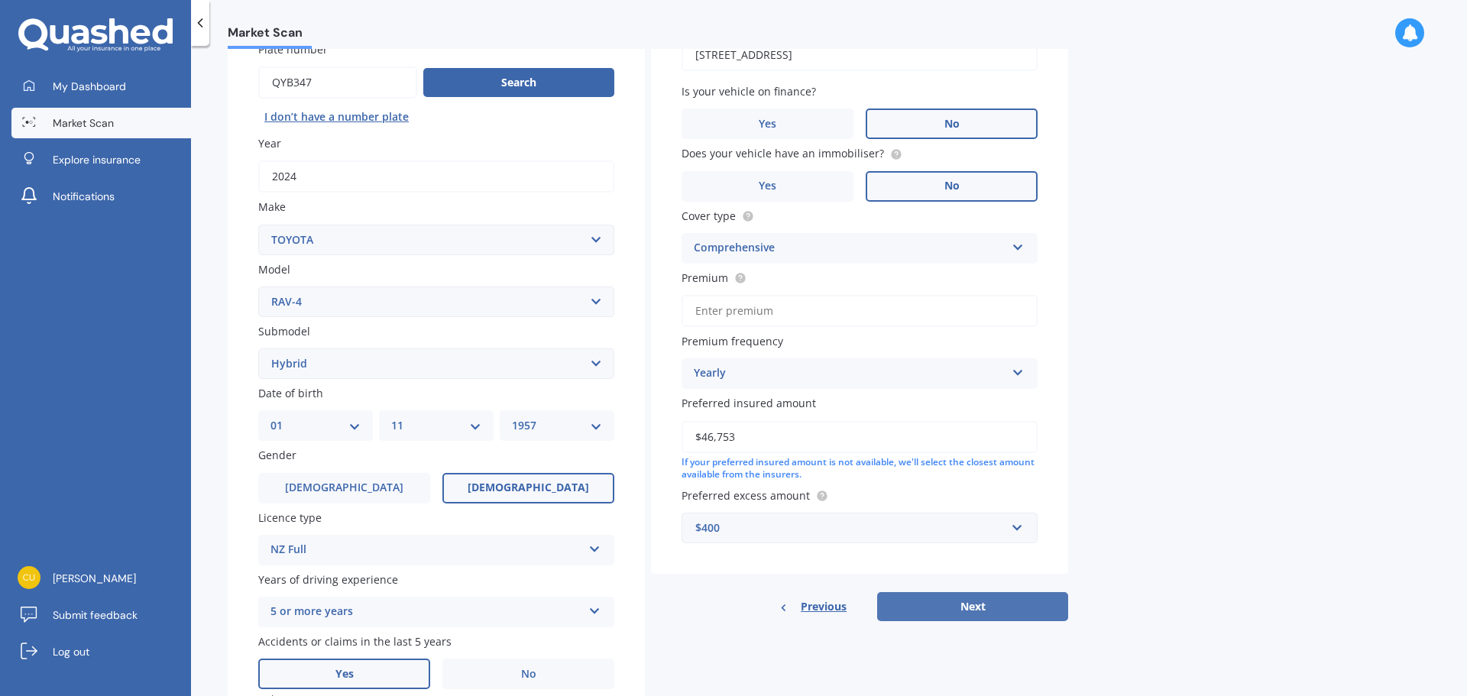
click at [987, 603] on button "Next" at bounding box center [972, 606] width 191 height 29
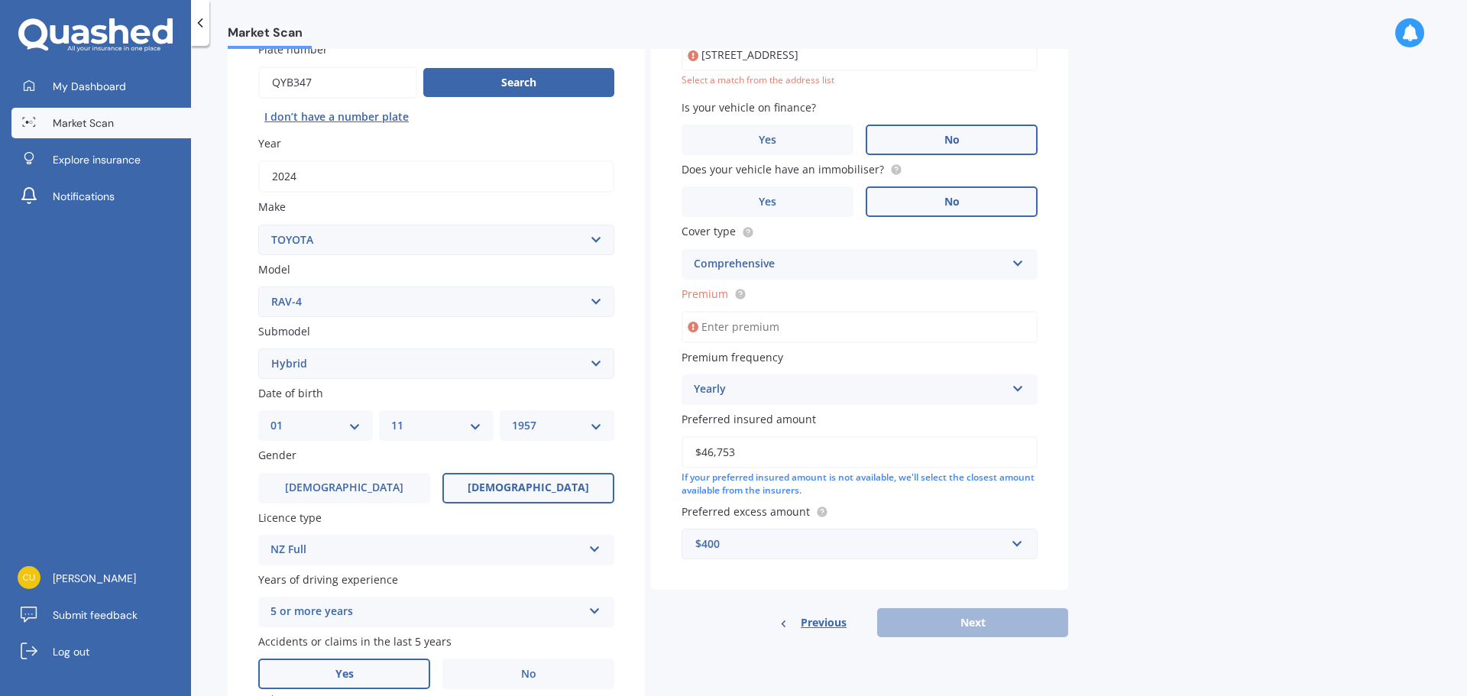
scroll to position [105, 0]
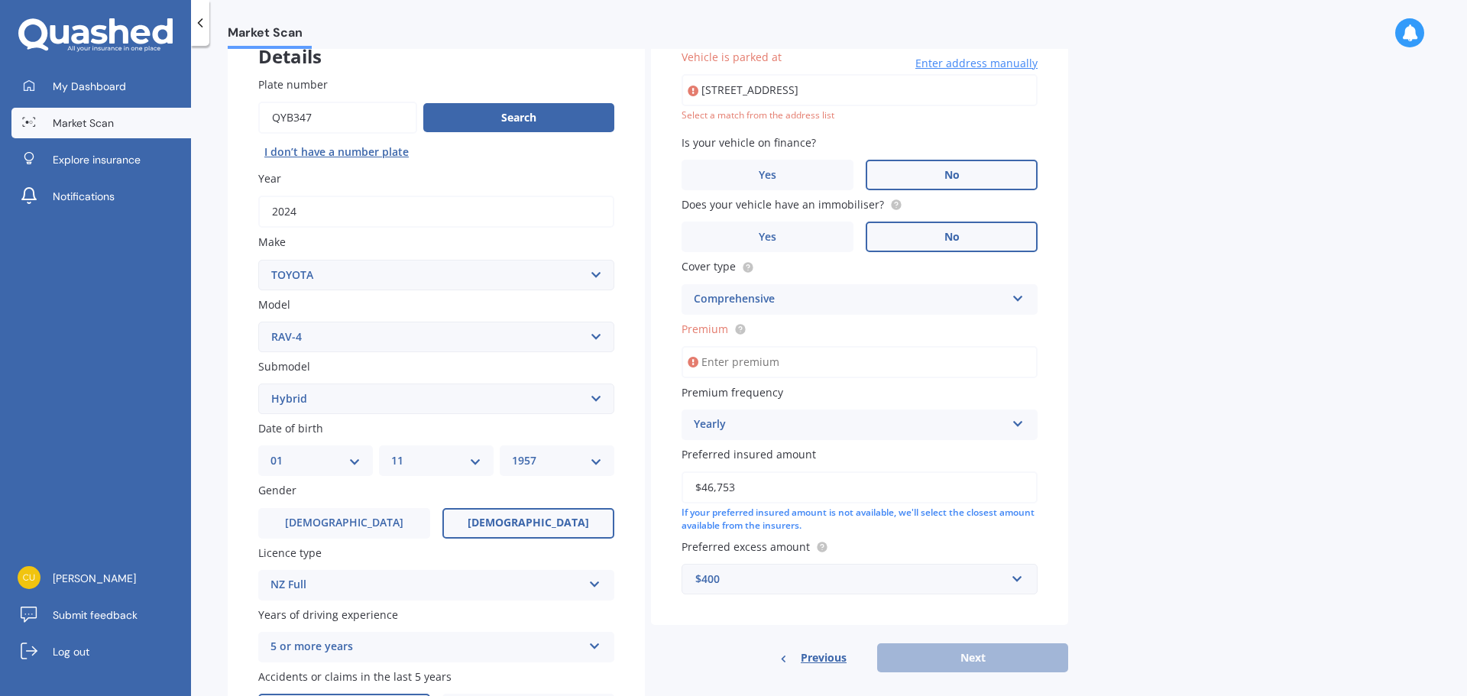
type input "[STREET_ADDRESS]"
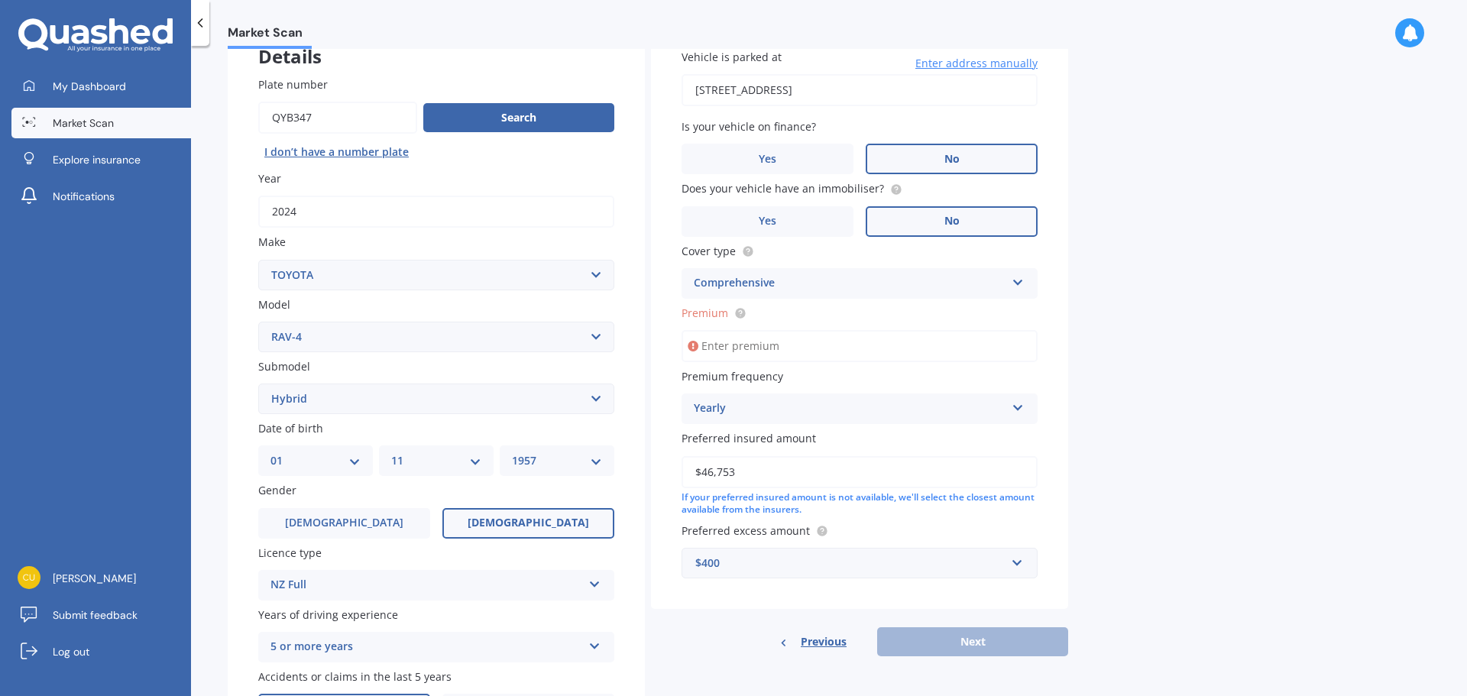
click at [778, 311] on label "Premium" at bounding box center [856, 313] width 350 height 16
click at [778, 330] on input "Premium" at bounding box center [859, 346] width 356 height 32
type input "$2,000.00"
click at [1199, 496] on div "Market Scan Vehicle Market Scan 70 % We just need a few more details to provide…" at bounding box center [829, 374] width 1276 height 650
click at [999, 649] on button "Next" at bounding box center [972, 641] width 191 height 29
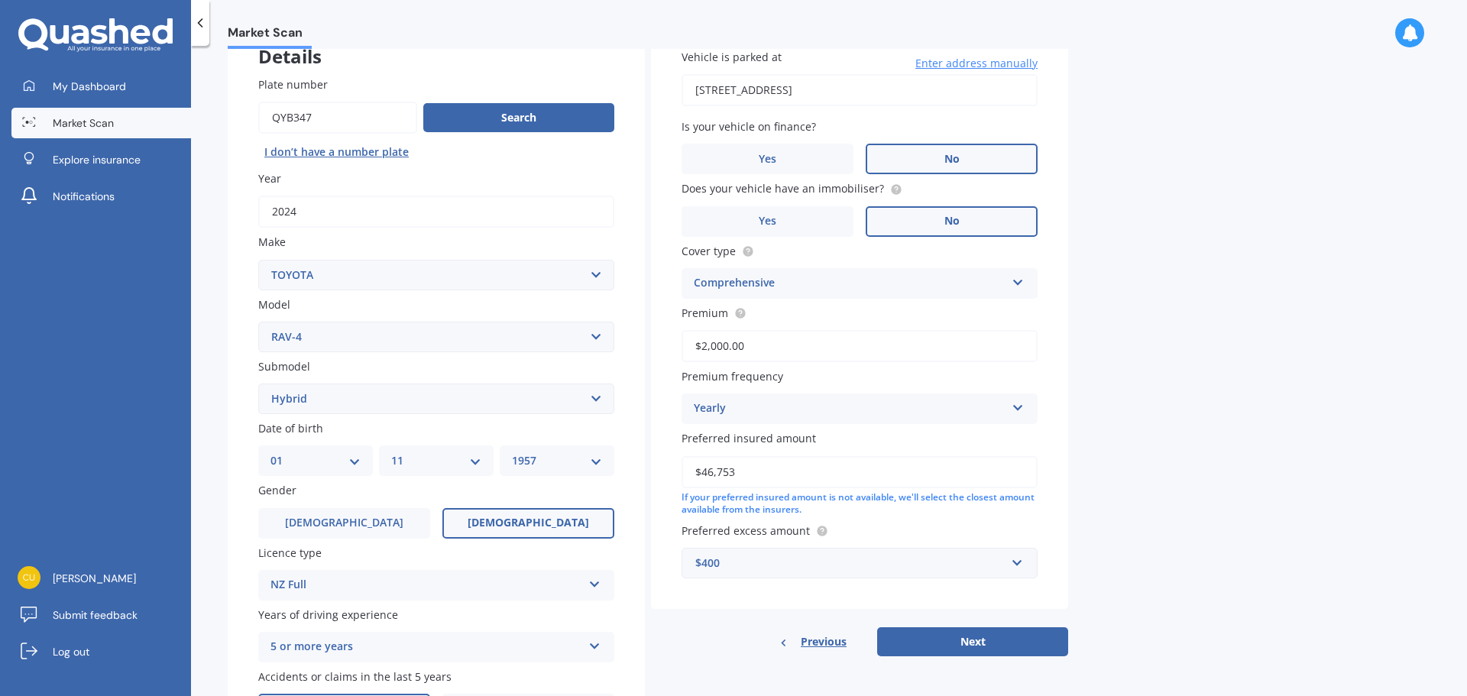
scroll to position [0, 0]
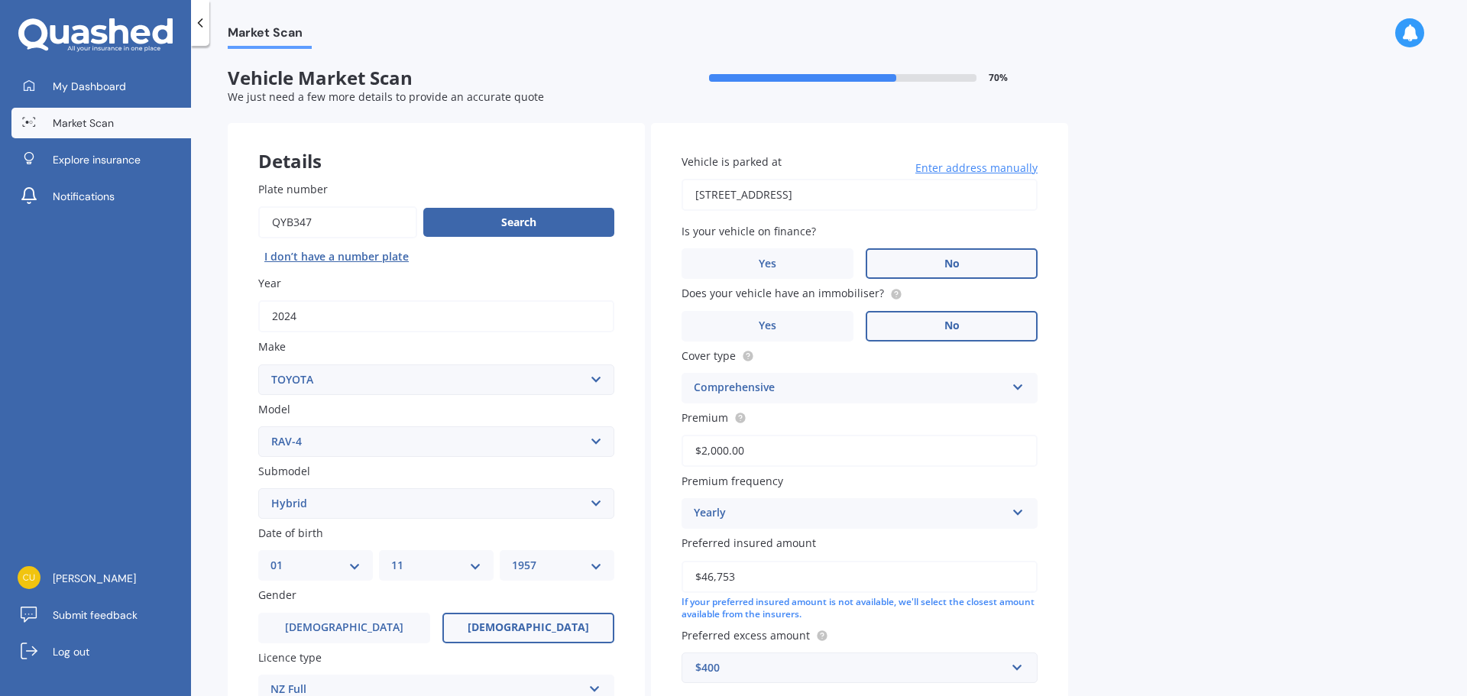
select select "01"
select select "11"
select select "1957"
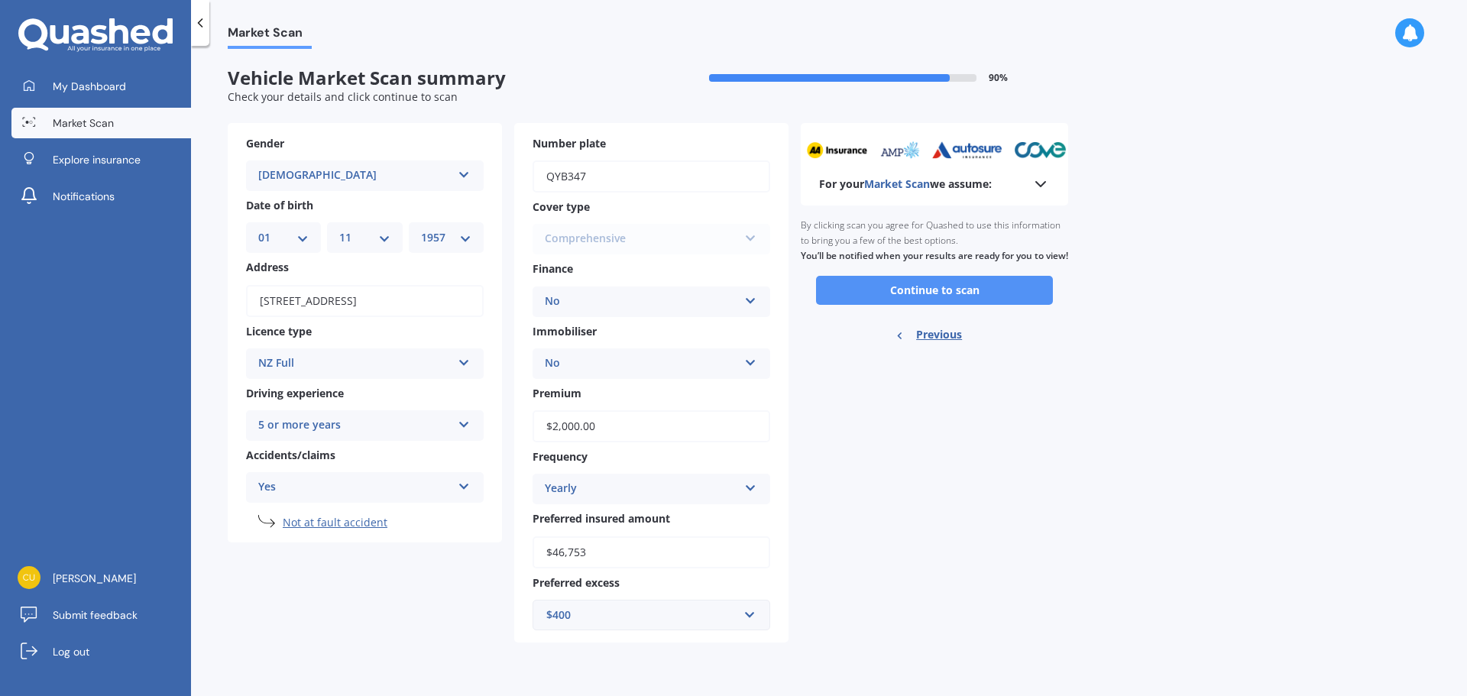
click at [955, 305] on button "Continue to scan" at bounding box center [934, 290] width 237 height 29
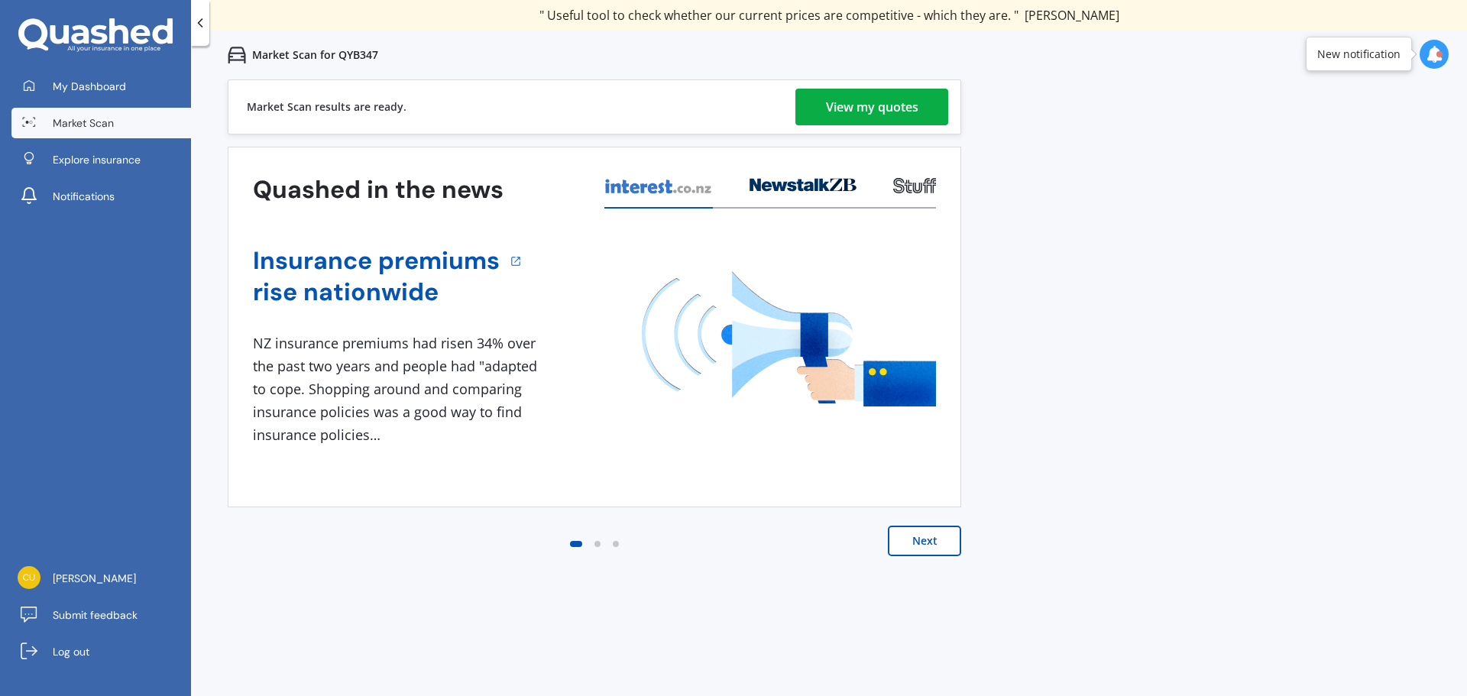
click at [870, 108] on div "View my quotes" at bounding box center [872, 107] width 92 height 37
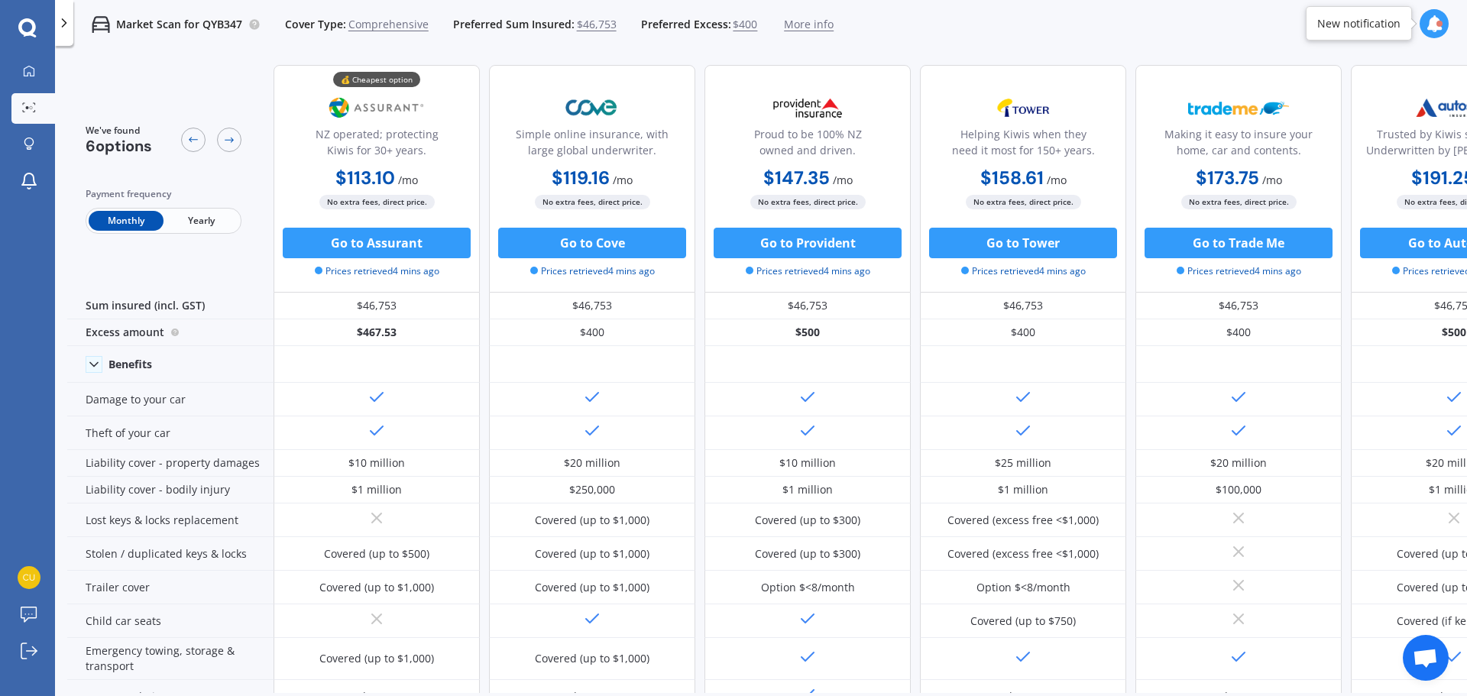
click at [194, 222] on span "Yearly" at bounding box center [200, 221] width 75 height 20
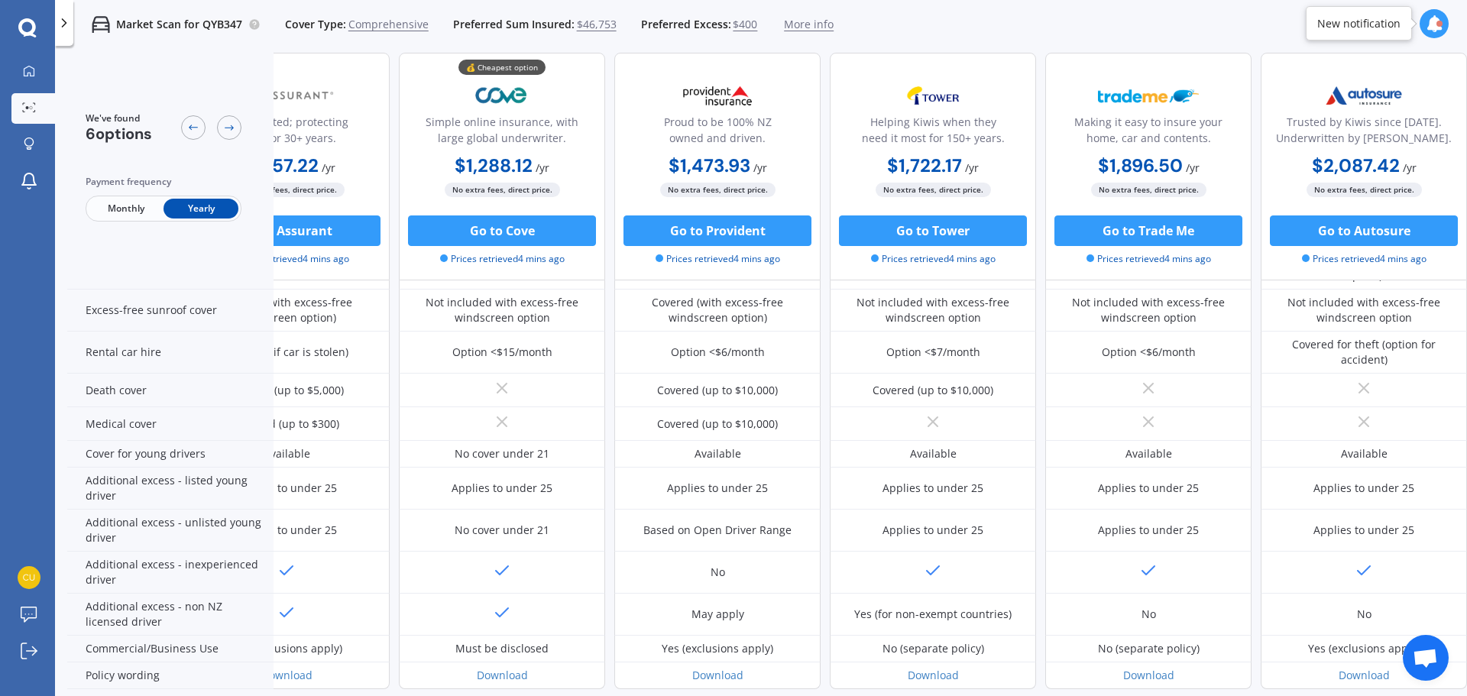
scroll to position [610, 0]
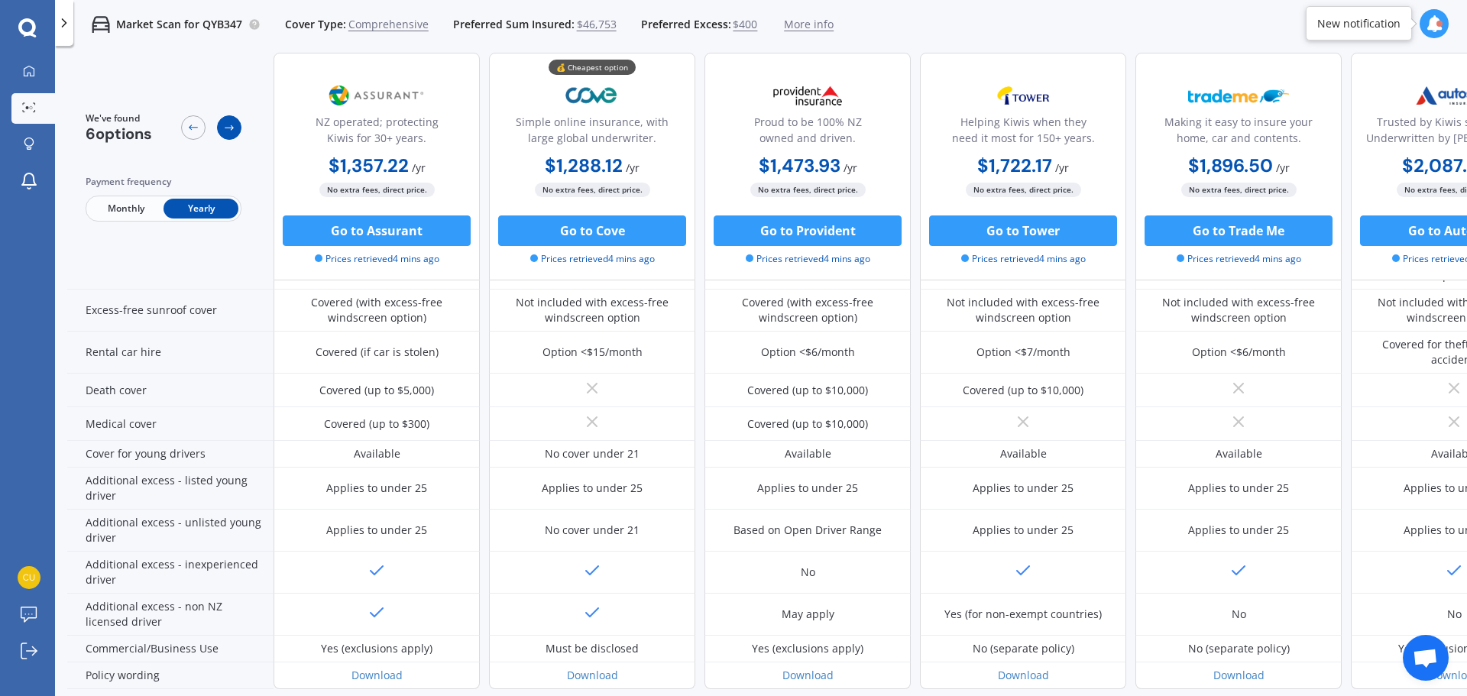
click at [236, 129] on div at bounding box center [229, 127] width 24 height 24
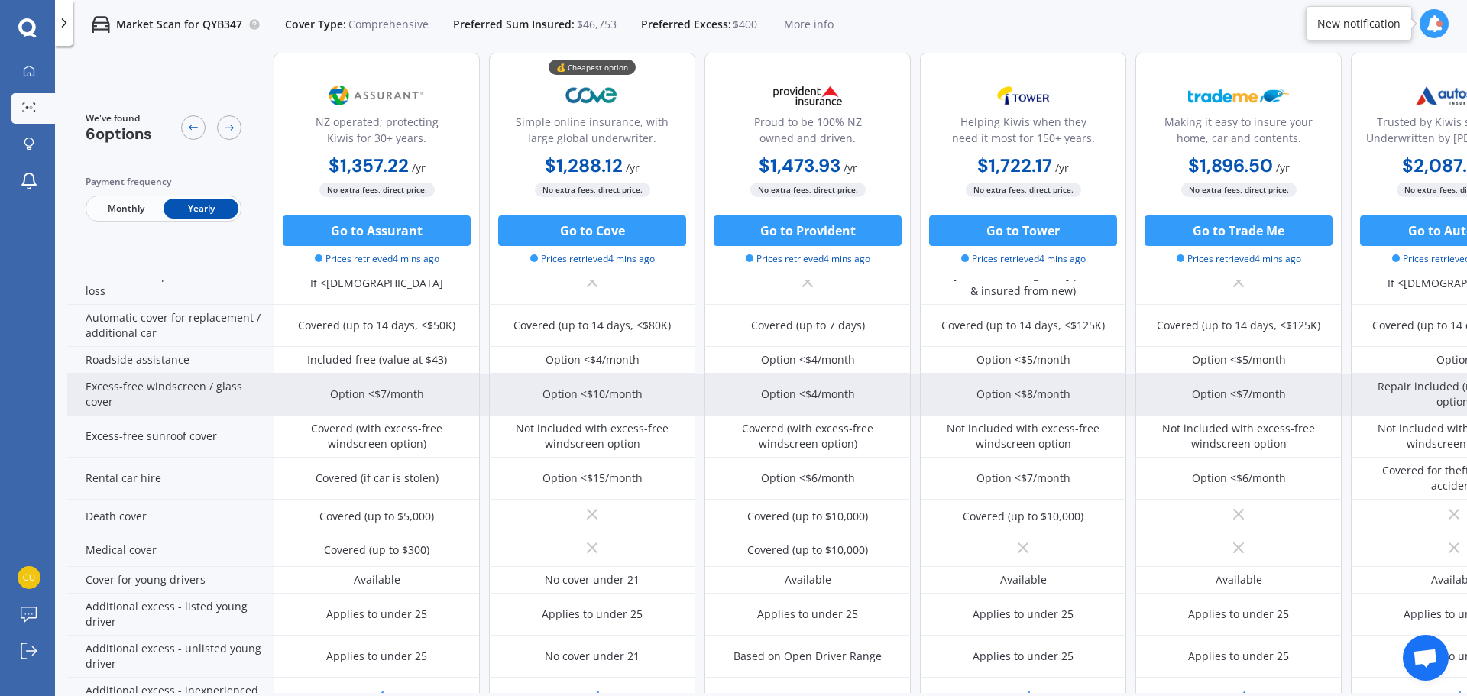
scroll to position [458, 0]
